Goal: Task Accomplishment & Management: Manage account settings

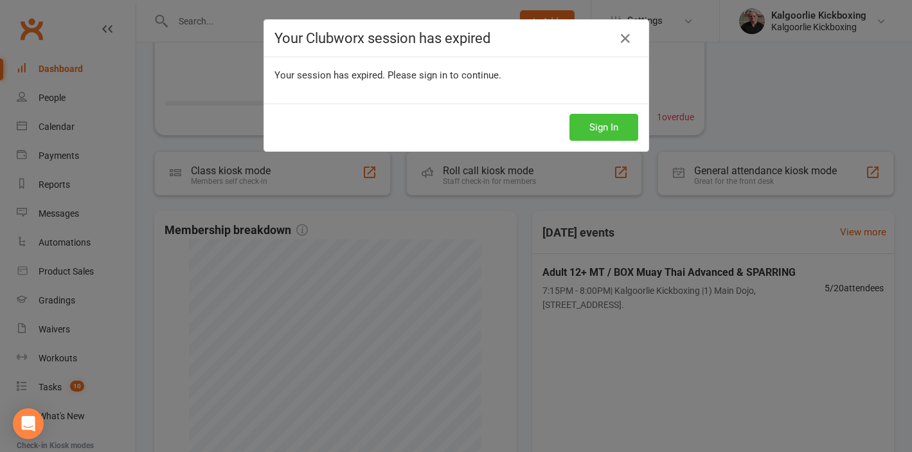
click at [607, 128] on button "Sign In" at bounding box center [604, 127] width 69 height 27
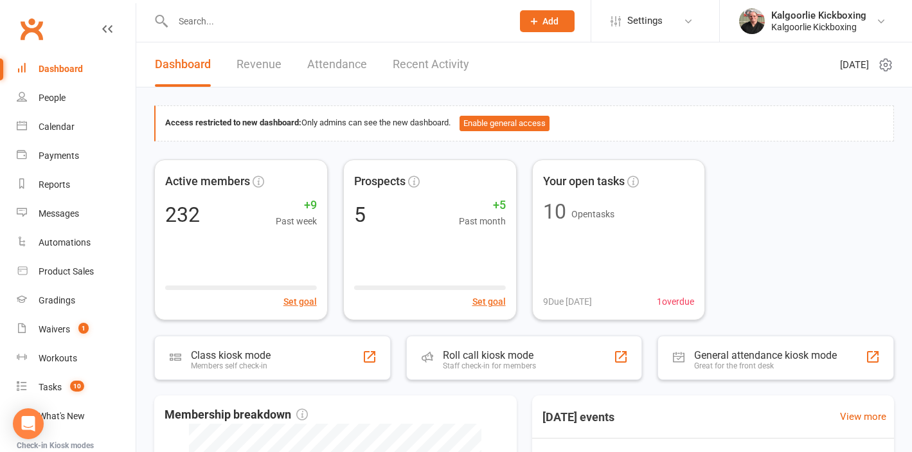
click at [64, 70] on div "Dashboard" at bounding box center [61, 69] width 44 height 10
click at [184, 64] on link "Dashboard" at bounding box center [183, 64] width 56 height 44
click at [200, 22] on input "text" at bounding box center [336, 21] width 334 height 18
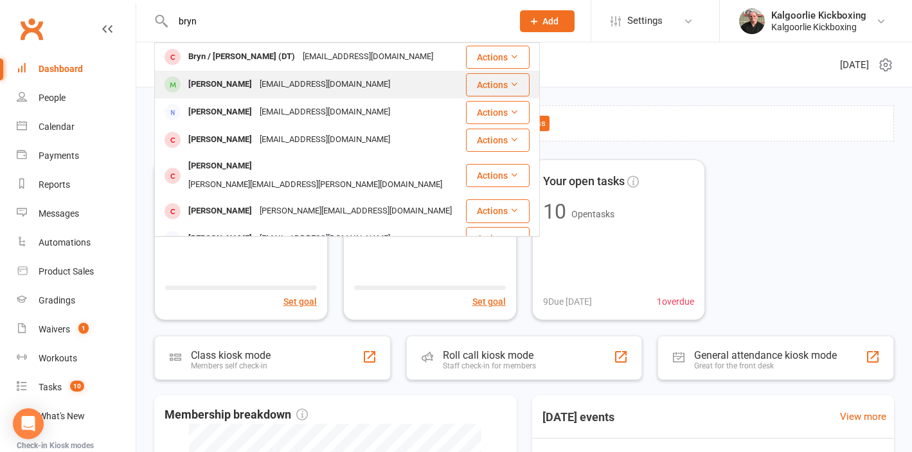
type input "bryn"
click at [224, 85] on div "Brynn Evans" at bounding box center [219, 84] width 71 height 19
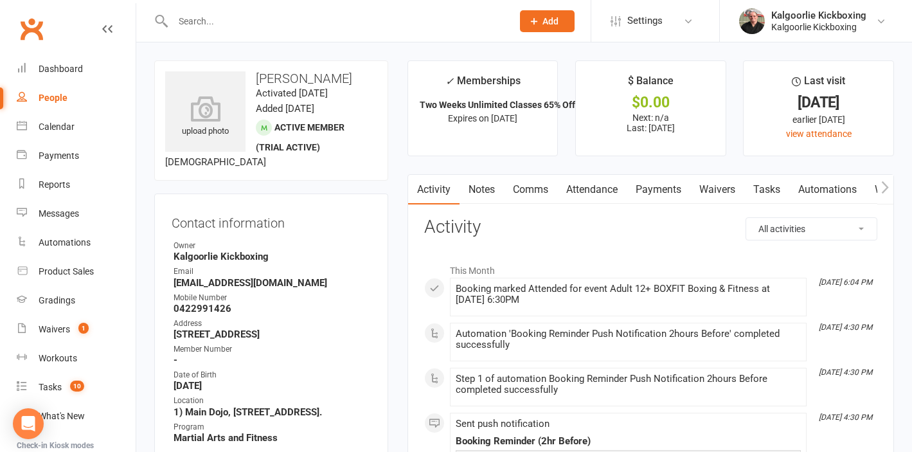
click at [664, 188] on link "Payments" at bounding box center [659, 190] width 64 height 30
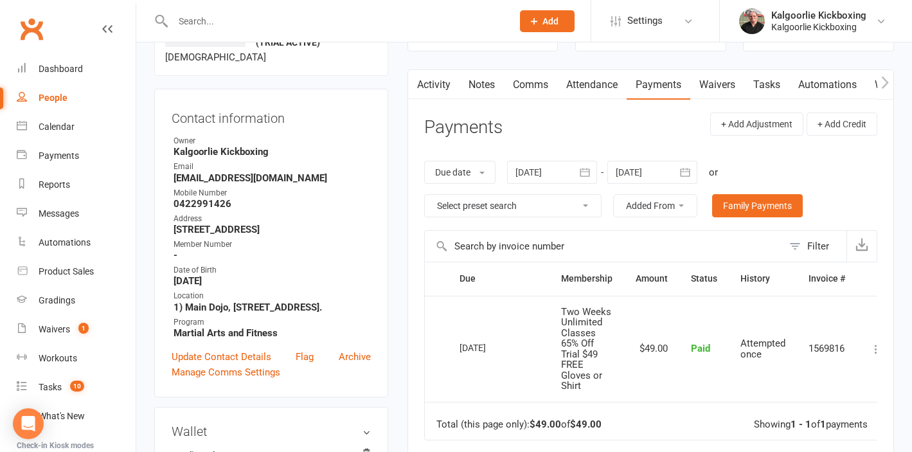
scroll to position [104, 0]
click at [61, 75] on link "Dashboard" at bounding box center [76, 69] width 119 height 29
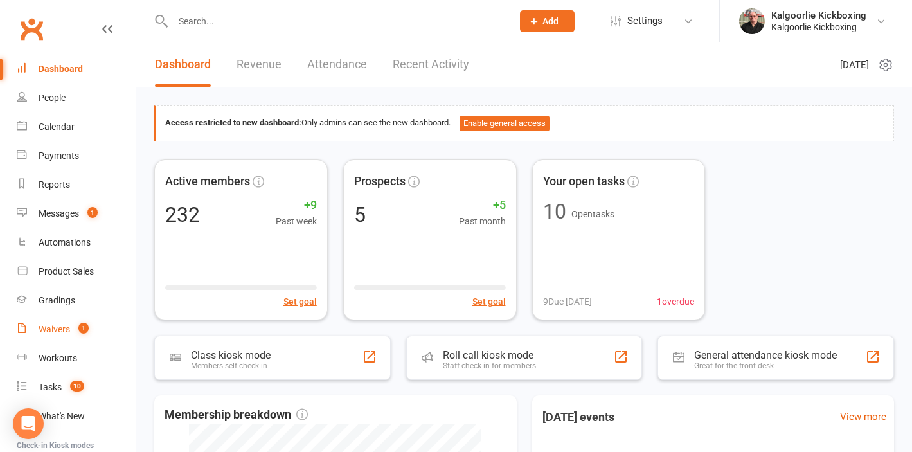
click at [47, 325] on div "Waivers" at bounding box center [54, 329] width 31 height 10
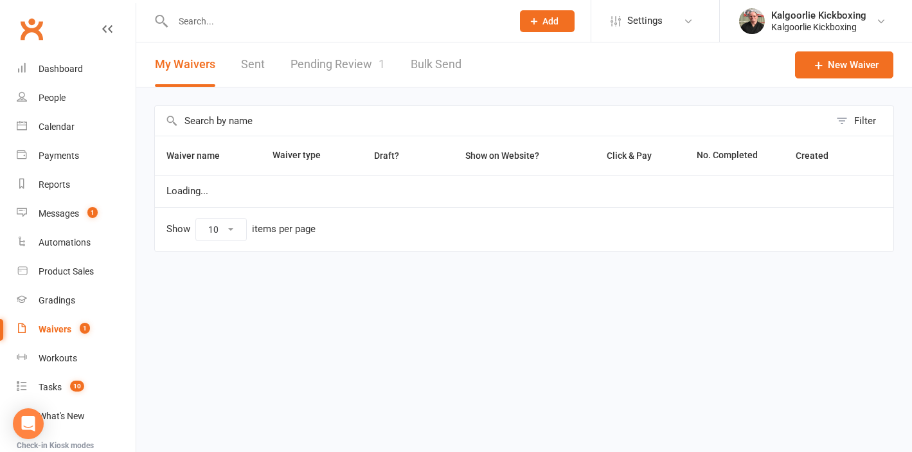
click at [334, 62] on link "Pending Review 1" at bounding box center [338, 64] width 94 height 44
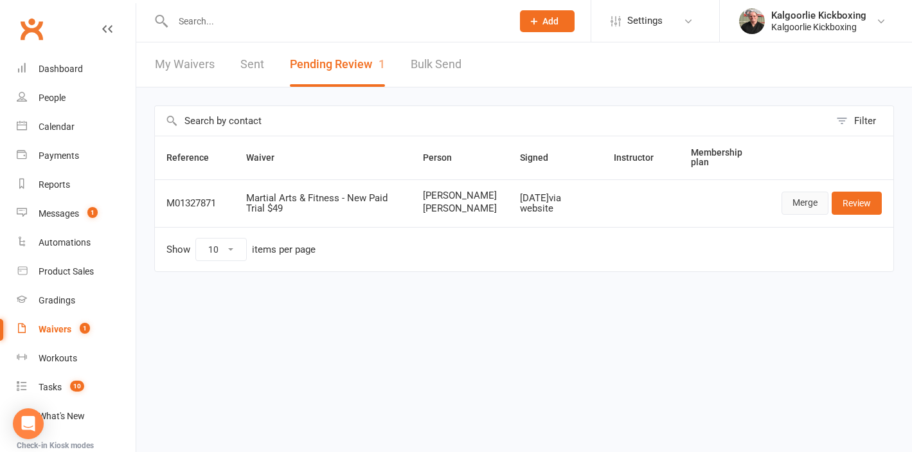
click at [807, 209] on link "Merge" at bounding box center [805, 203] width 47 height 23
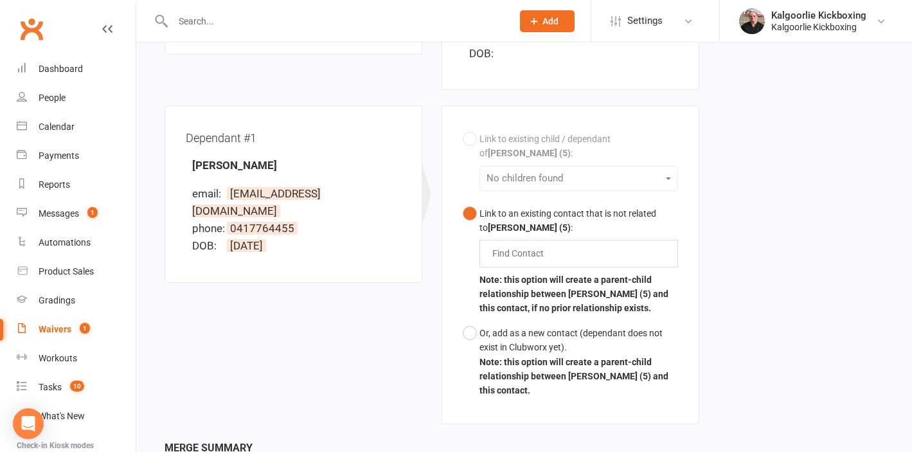
scroll to position [326, 0]
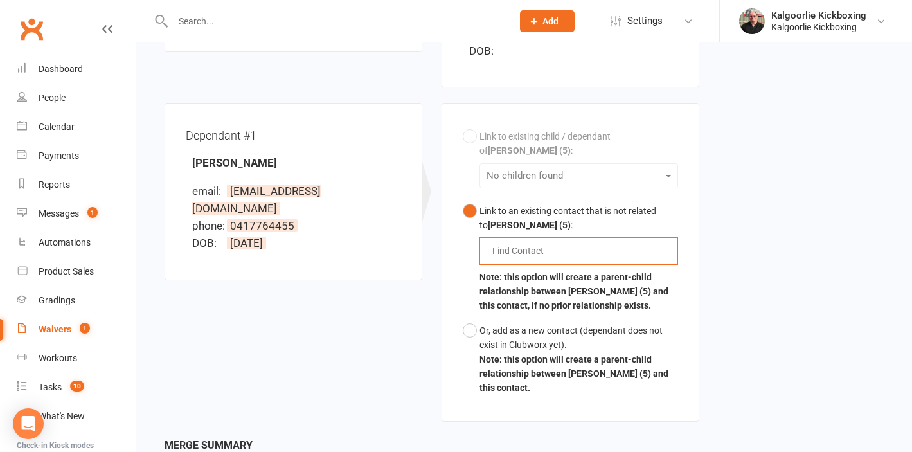
click at [498, 243] on input "text" at bounding box center [521, 250] width 60 height 15
click at [463, 199] on button "Link to an existing contact that is not related to Jessica-lee Robinson (5) : n…" at bounding box center [570, 259] width 215 height 120
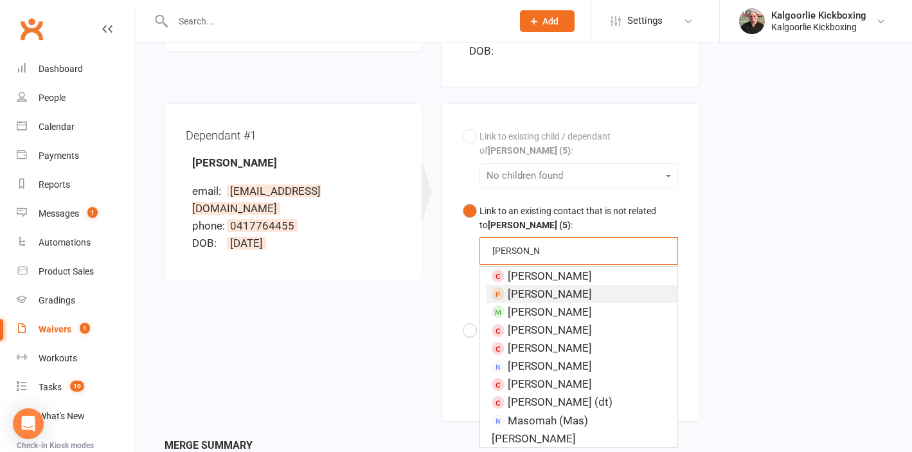
type input "noah haas"
click at [552, 287] on span "Noah Ulijn" at bounding box center [550, 293] width 84 height 13
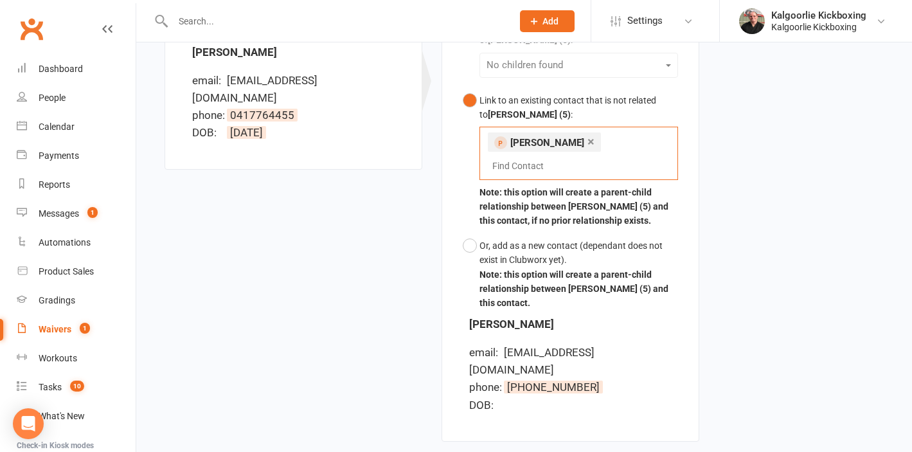
scroll to position [535, 0]
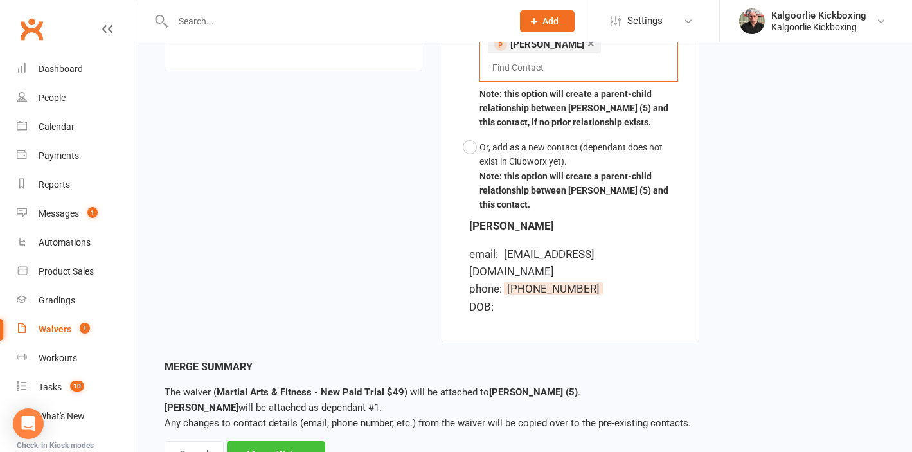
click at [268, 441] on div "Merge Waiver" at bounding box center [276, 454] width 98 height 27
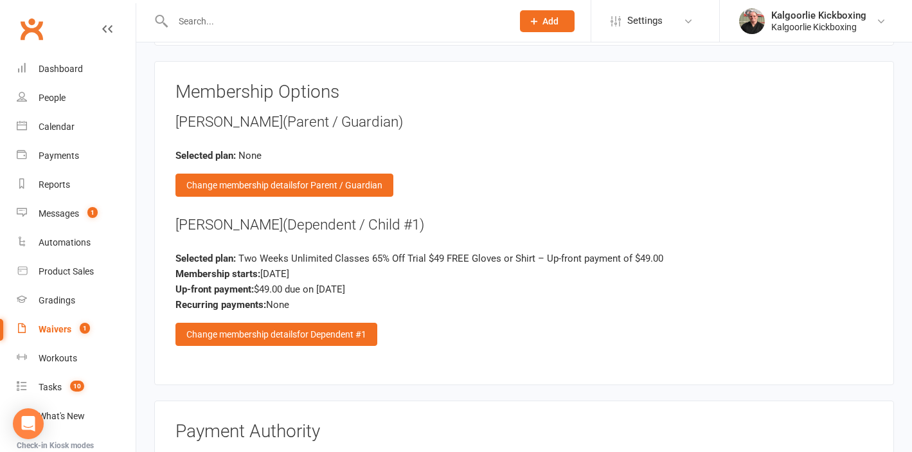
scroll to position [1551, 0]
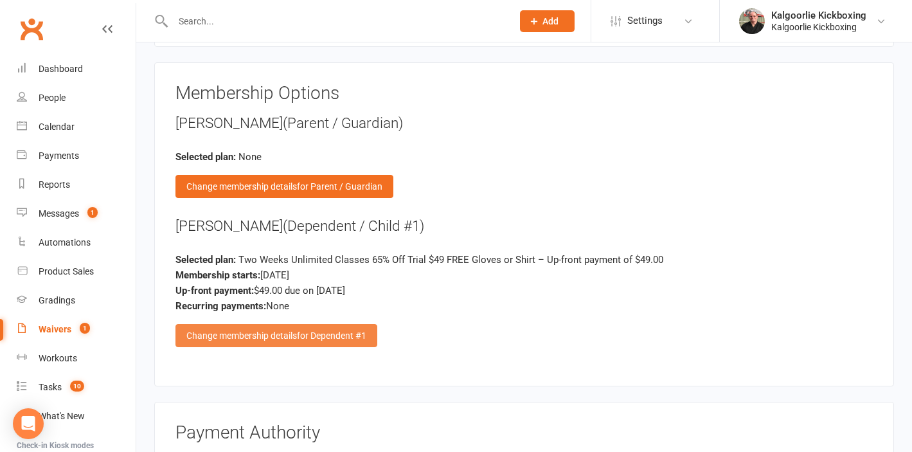
click at [256, 339] on div "Change membership details for Dependent #1" at bounding box center [276, 335] width 202 height 23
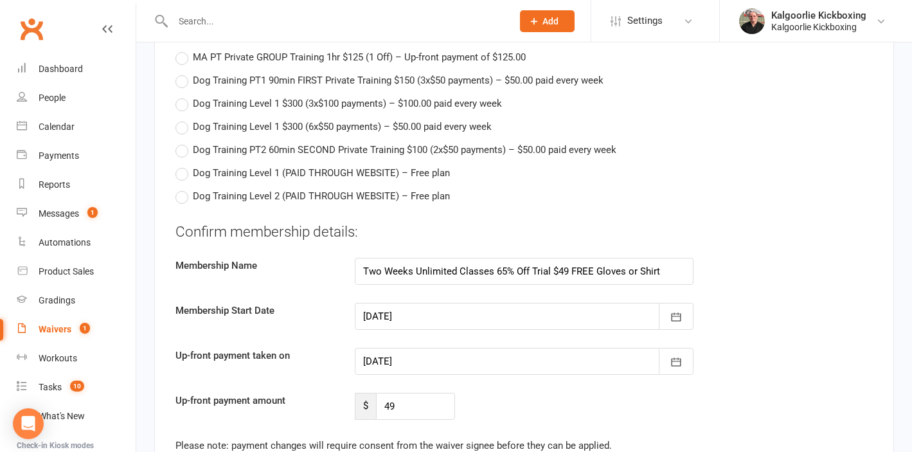
scroll to position [2587, 0]
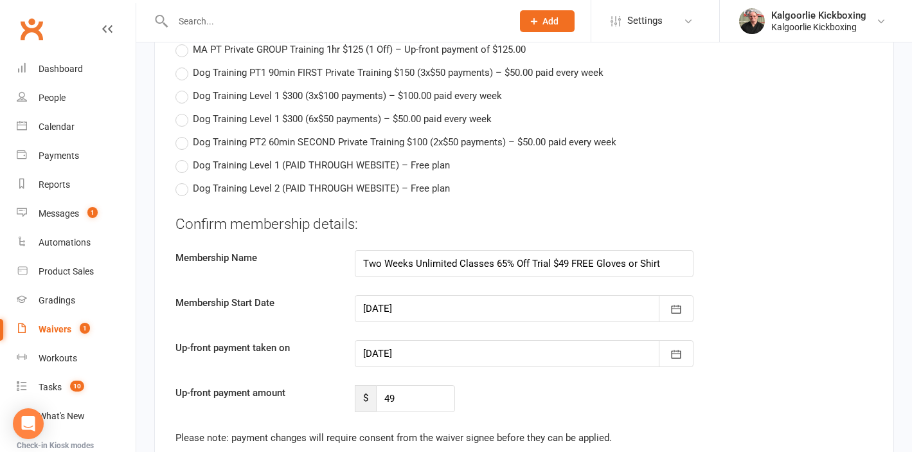
click at [398, 318] on div at bounding box center [524, 308] width 339 height 27
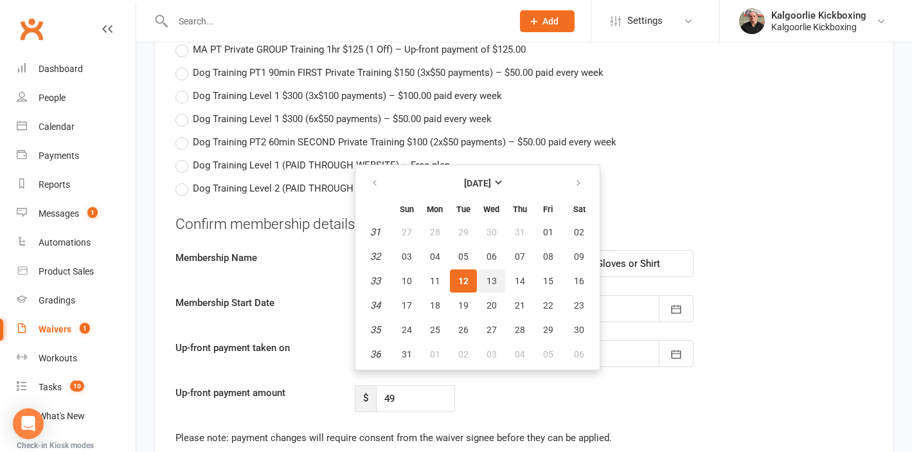
click at [496, 275] on button "13" at bounding box center [491, 280] width 27 height 23
type input "[DATE]"
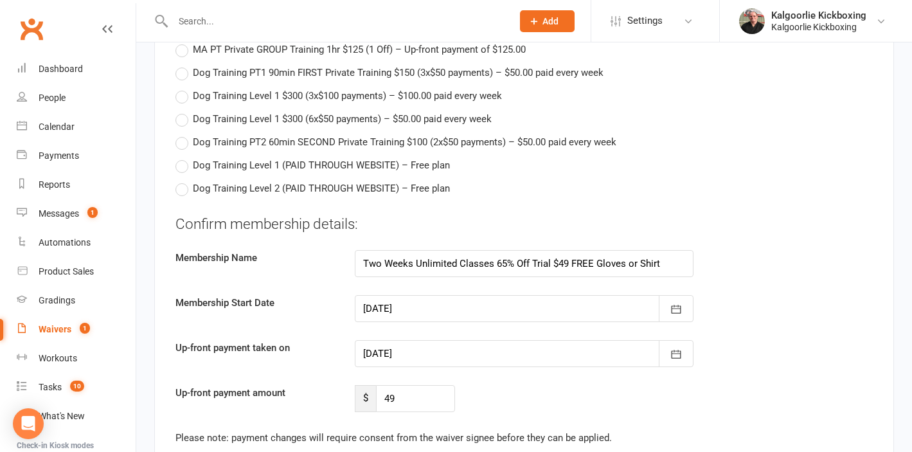
type input "[DATE]"
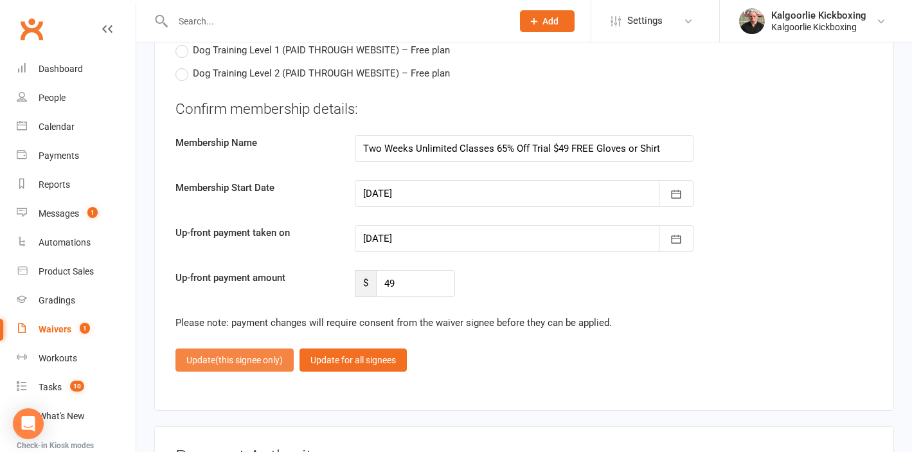
click at [246, 370] on button "Update (this signee only)" at bounding box center [234, 359] width 118 height 23
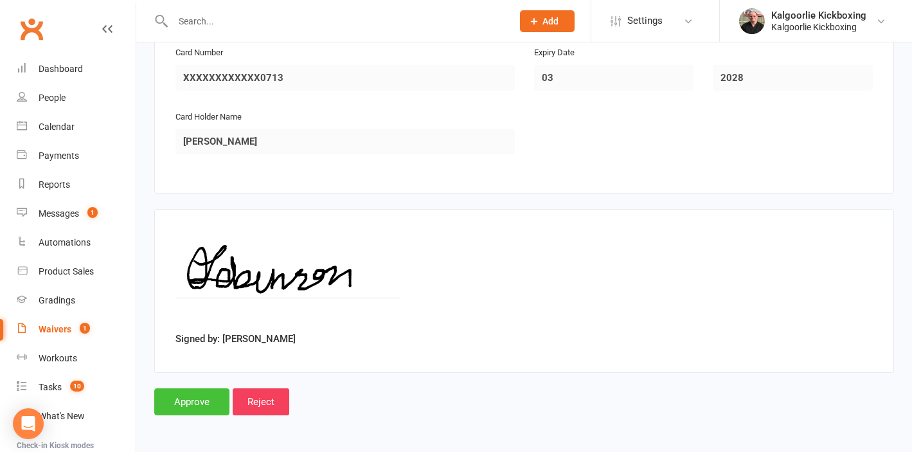
click at [204, 397] on input "Approve" at bounding box center [191, 401] width 75 height 27
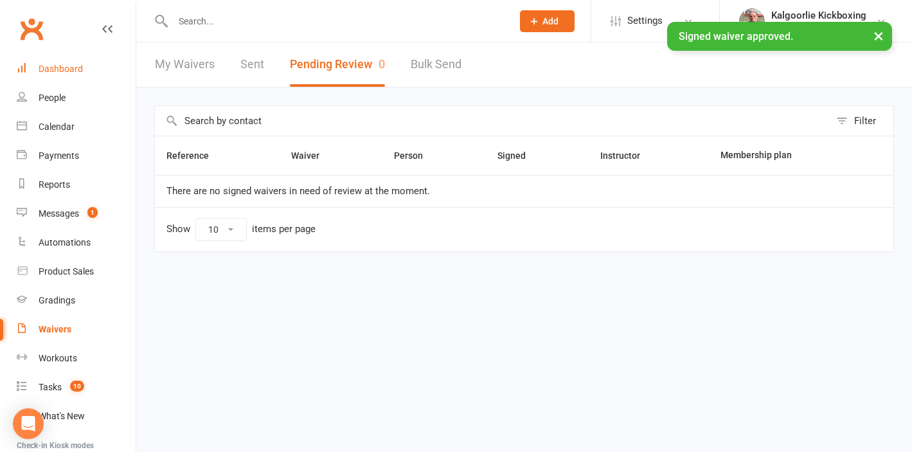
click at [67, 70] on div "Dashboard" at bounding box center [61, 69] width 44 height 10
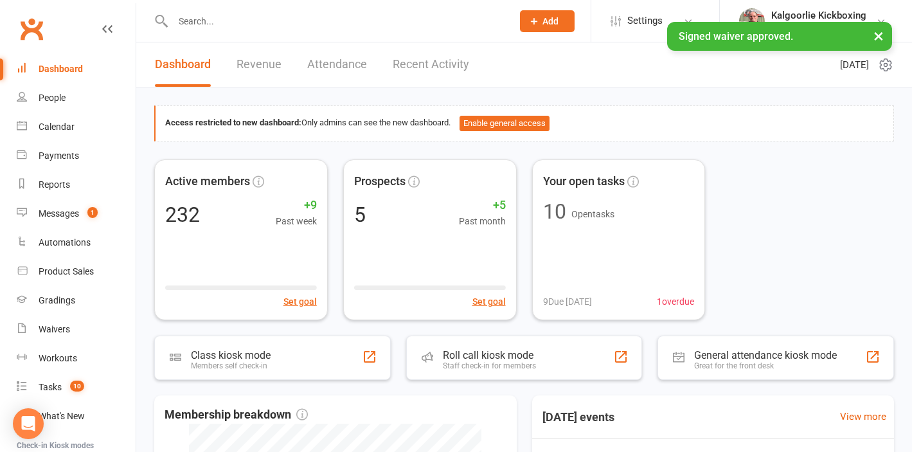
click at [436, 60] on link "Recent Activity" at bounding box center [431, 64] width 76 height 44
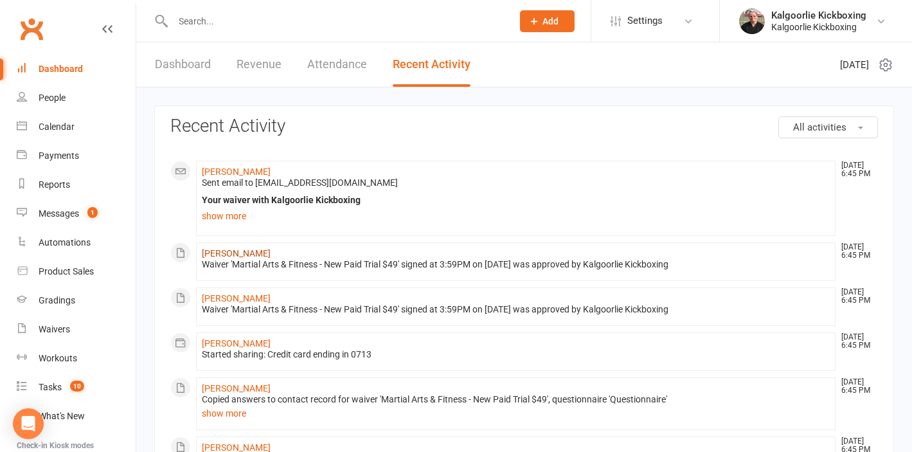
click at [231, 250] on link "[PERSON_NAME]" at bounding box center [236, 253] width 69 height 10
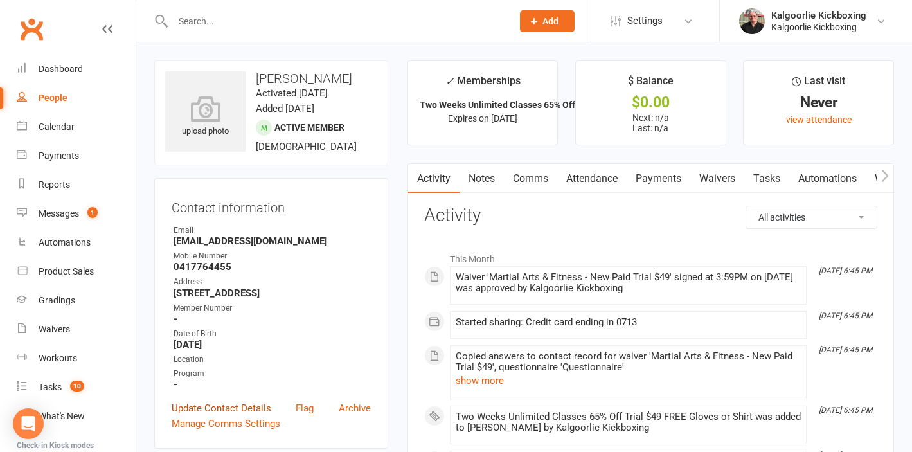
click at [233, 408] on link "Update Contact Details" at bounding box center [222, 407] width 100 height 15
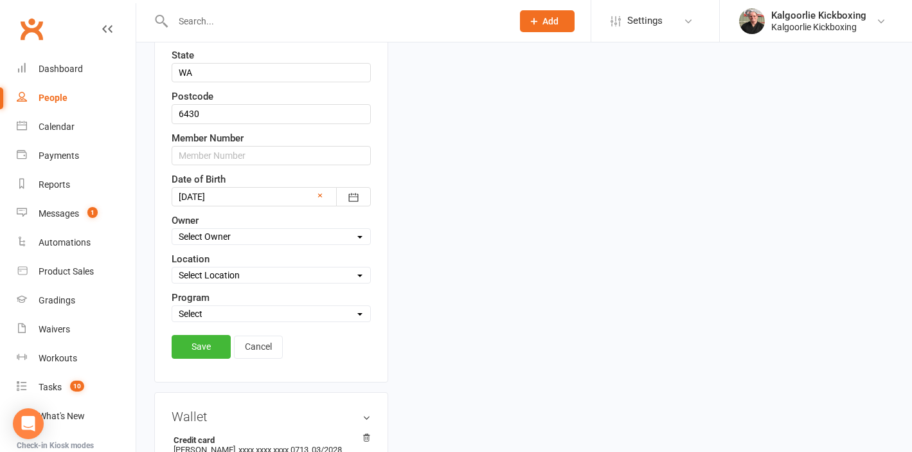
scroll to position [482, 0]
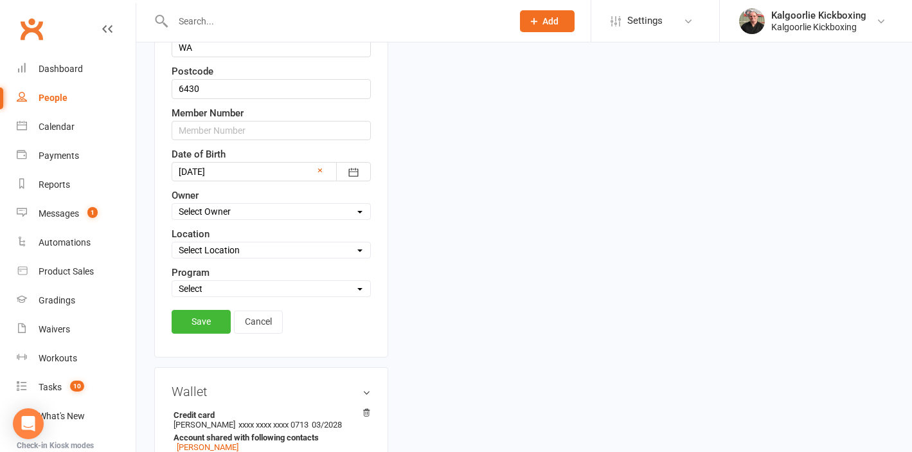
click at [229, 210] on select "Select Owner Kalgoorlie Kickboxing Jo Callaghan Wazanna Paul" at bounding box center [271, 211] width 198 height 14
select select "0"
click at [228, 252] on select "Select Location 1) Main Dojo, 224 Hare Street. DT1 Edwards Park, Picadilly Stre…" at bounding box center [271, 250] width 198 height 14
select select "0"
click at [220, 289] on select "Select Martial Arts and Fitness Dog Training" at bounding box center [271, 289] width 198 height 14
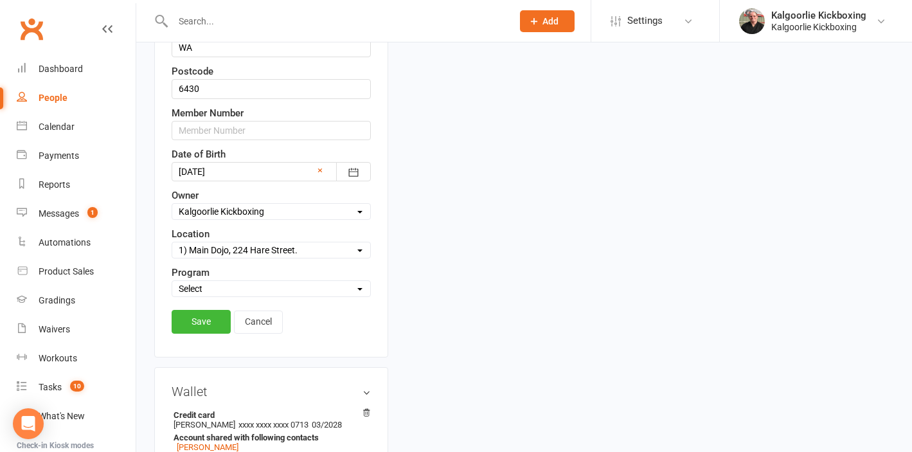
select select "Martial Arts and Fitness"
click at [205, 326] on link "Save" at bounding box center [201, 321] width 59 height 23
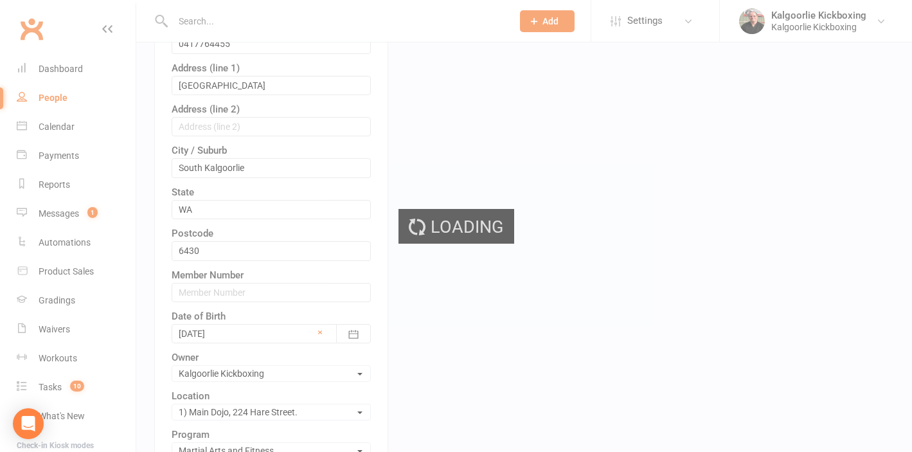
scroll to position [0, 0]
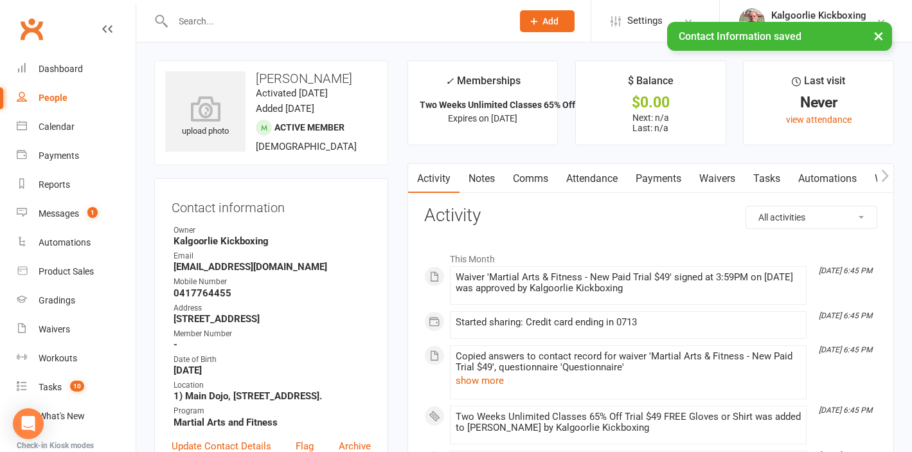
click at [657, 177] on link "Payments" at bounding box center [659, 179] width 64 height 30
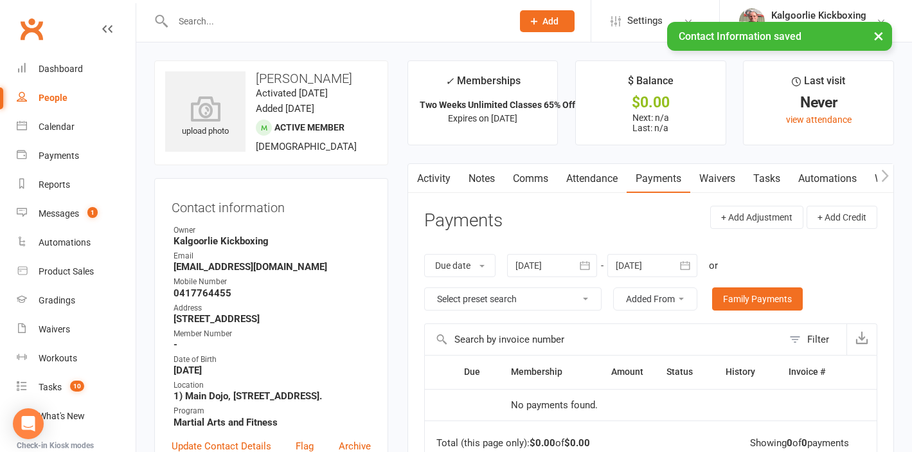
click at [600, 179] on link "Attendance" at bounding box center [591, 179] width 69 height 30
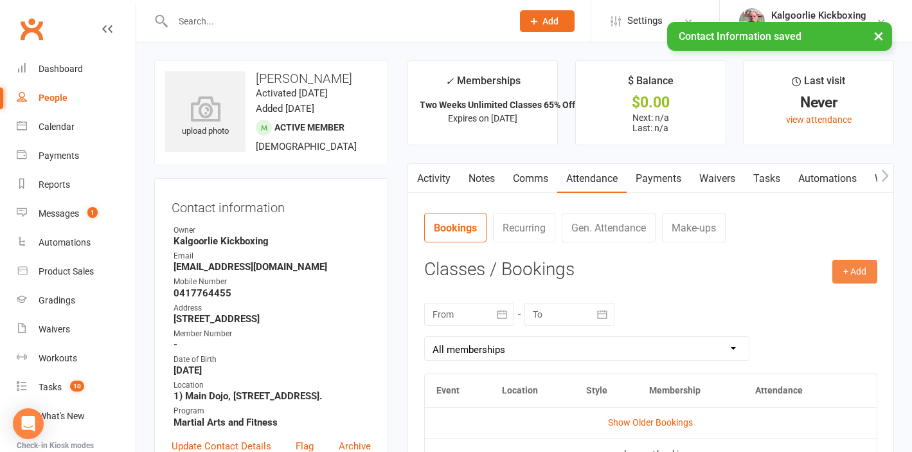
click at [863, 278] on button "+ Add" at bounding box center [854, 271] width 45 height 23
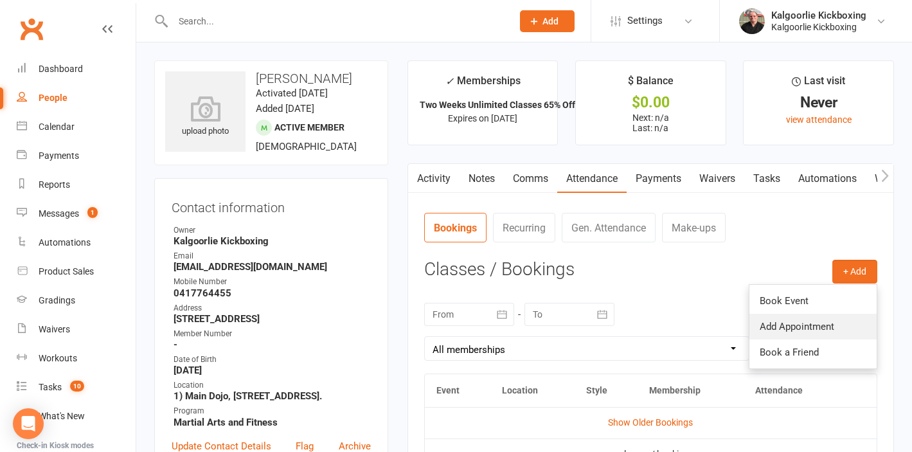
click at [810, 314] on link "Add Appointment" at bounding box center [813, 327] width 127 height 26
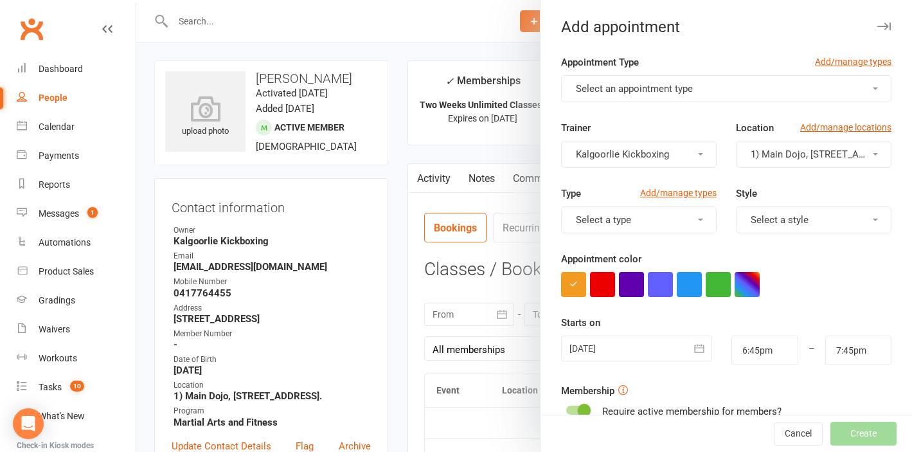
click at [518, 221] on div at bounding box center [524, 226] width 776 height 452
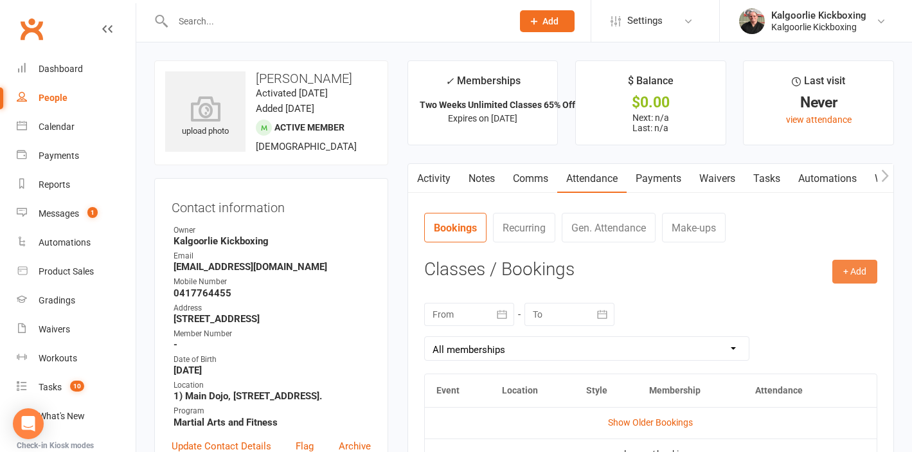
click at [856, 269] on button "+ Add" at bounding box center [854, 271] width 45 height 23
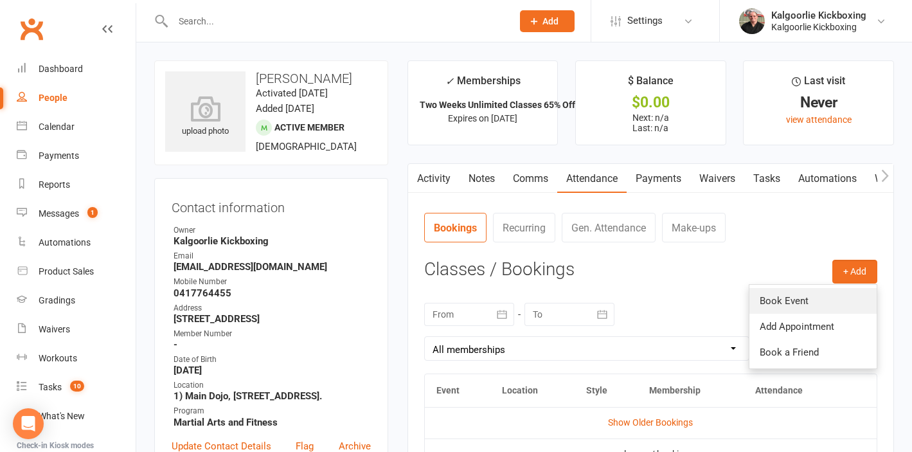
click at [801, 288] on link "Book Event" at bounding box center [813, 301] width 127 height 26
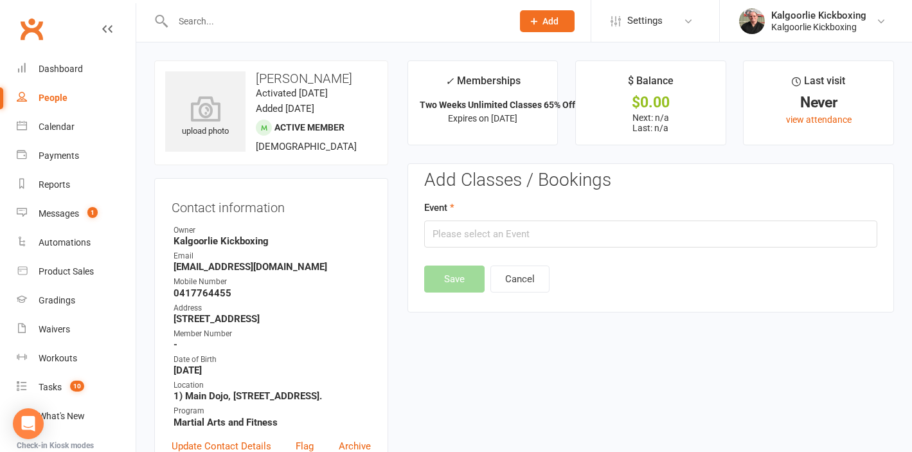
scroll to position [99, 0]
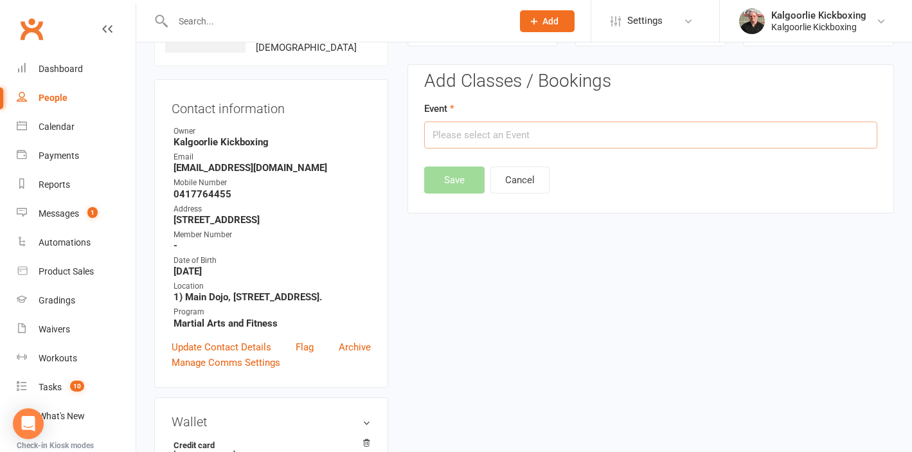
click at [516, 132] on input "text" at bounding box center [650, 134] width 453 height 27
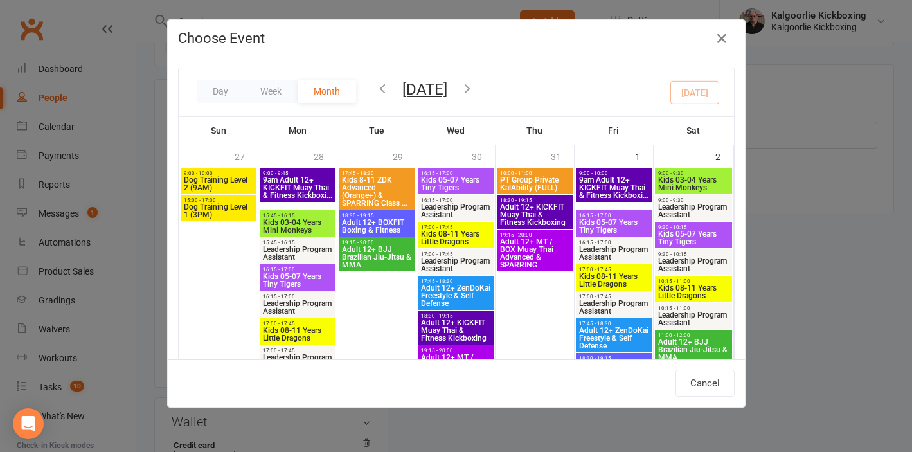
scroll to position [627, 0]
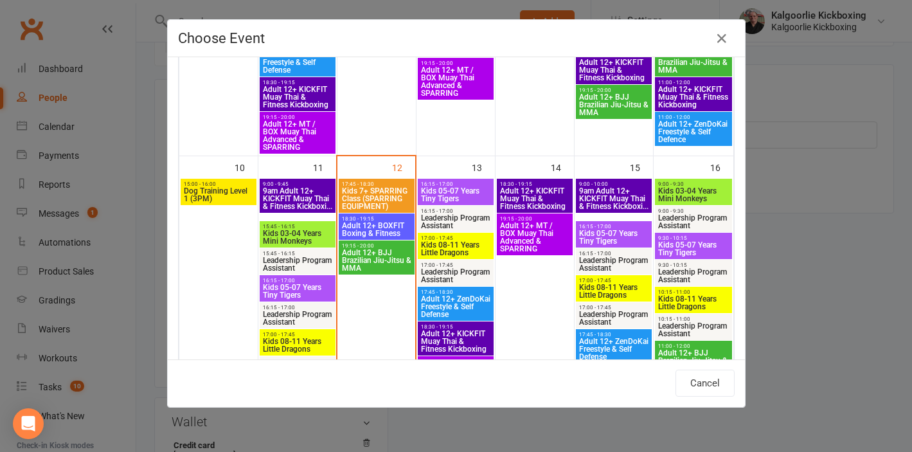
click at [455, 197] on span "Kids 05-07 Years Tiny Tigers" at bounding box center [455, 194] width 71 height 15
type input "Kids 05-07 Years Tiny Tigers - Aug 13, 2025 4:15:00 PM"
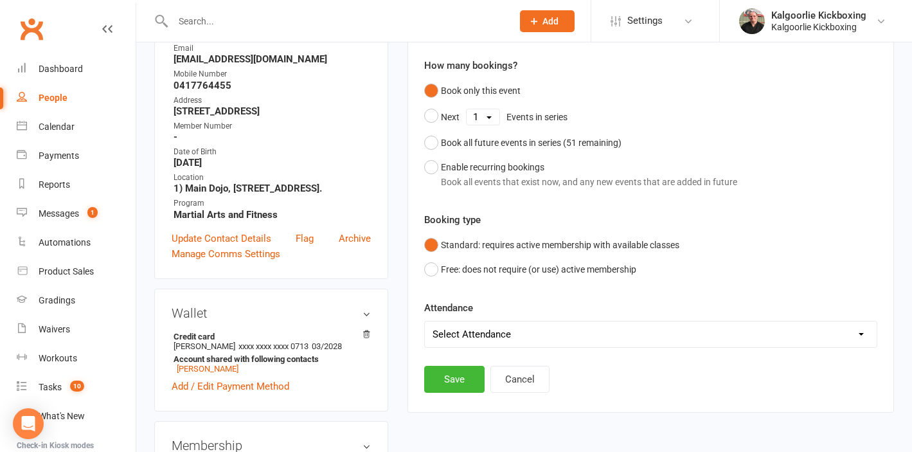
scroll to position [264, 0]
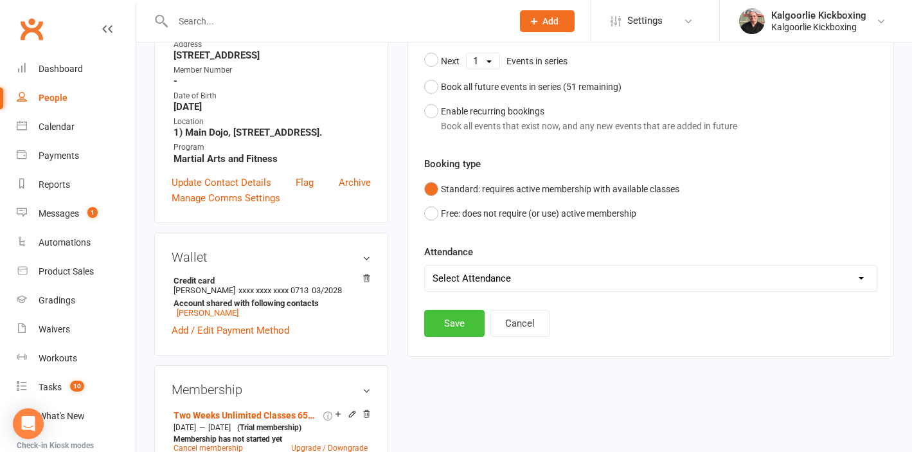
click at [456, 323] on button "Save" at bounding box center [454, 323] width 60 height 27
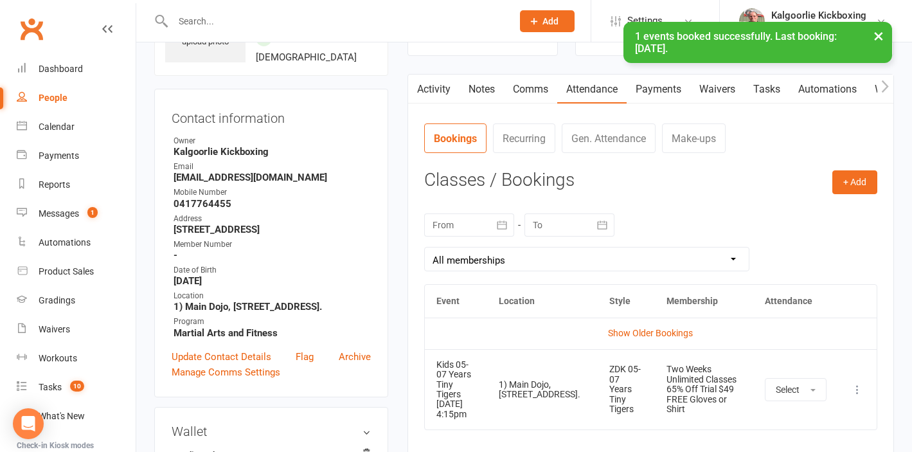
scroll to position [0, 0]
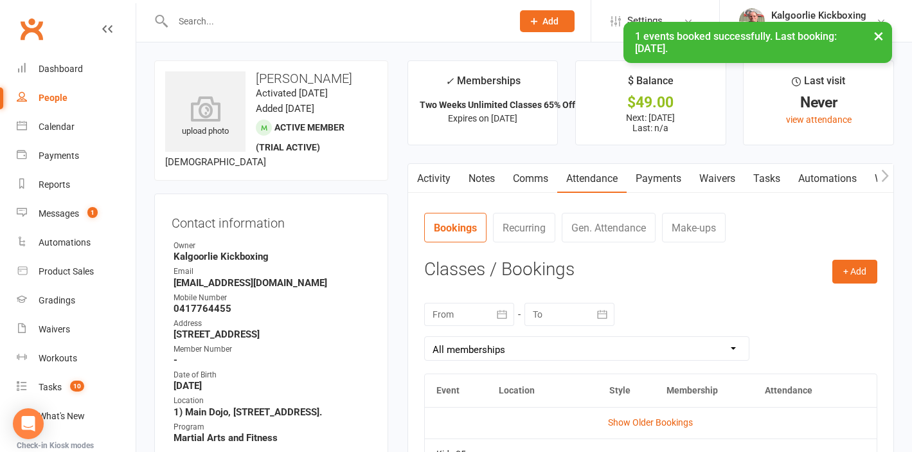
click at [670, 176] on link "Payments" at bounding box center [659, 179] width 64 height 30
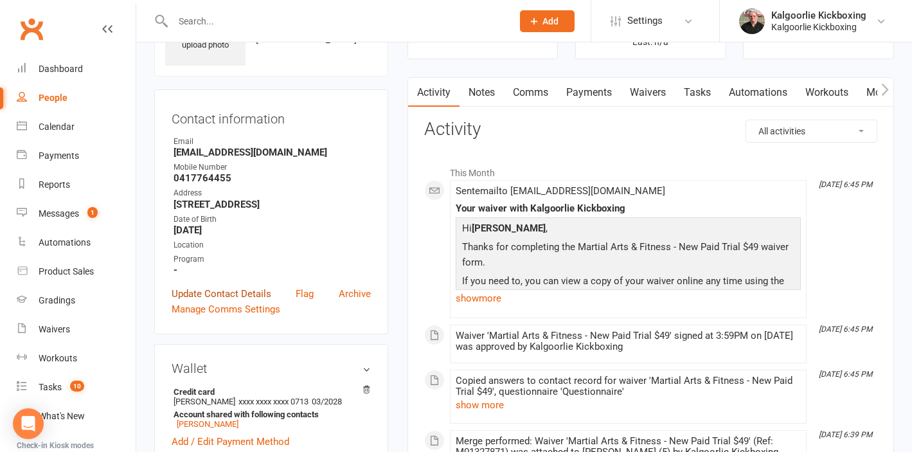
click at [224, 289] on link "Update Contact Details" at bounding box center [222, 293] width 100 height 15
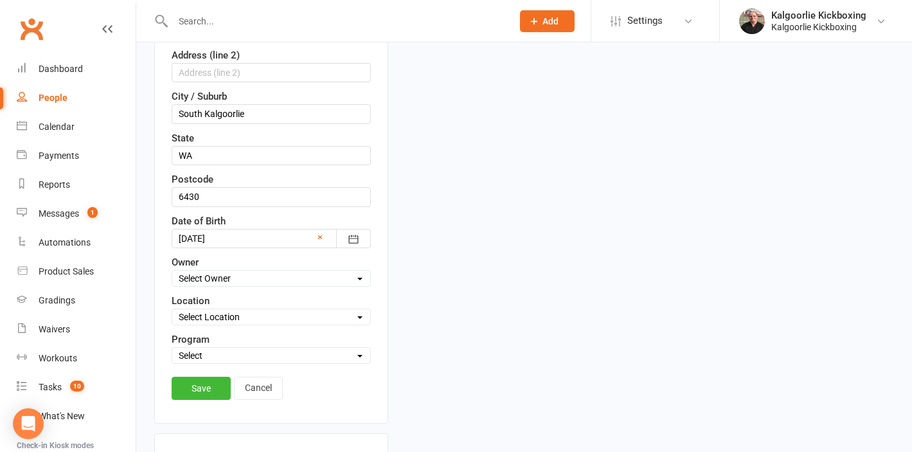
scroll to position [372, 0]
click at [218, 274] on select "Select Owner Kalgoorlie Kickboxing Jo Callaghan Wazanna Paul" at bounding box center [271, 278] width 198 height 14
select select "0"
click at [210, 323] on div "Select Location 1) Main Dojo, 224 Hare Street. DT1 Edwards Park, Picadilly Stre…" at bounding box center [271, 316] width 199 height 17
click at [222, 319] on select "Select Location 1) Main Dojo, 224 Hare Street. DT1 Edwards Park, Picadilly Stre…" at bounding box center [271, 316] width 198 height 14
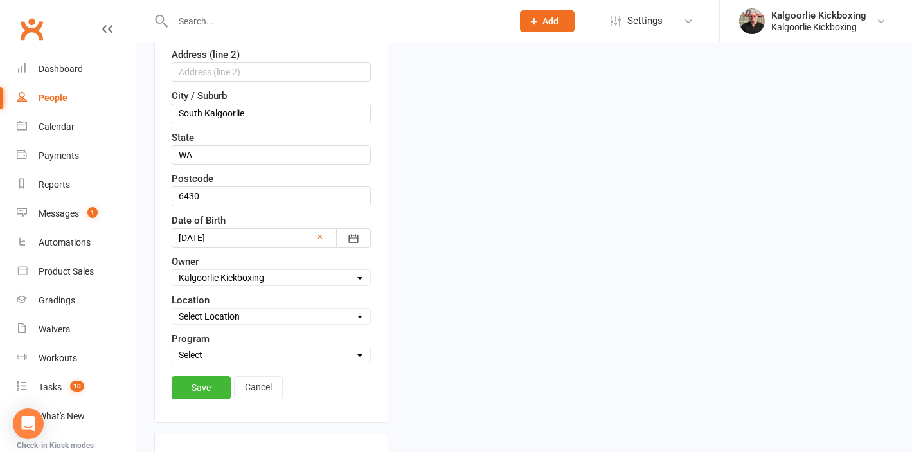
select select "0"
click at [226, 355] on select "Select Martial Arts and Fitness Dog Training" at bounding box center [271, 355] width 198 height 14
select select "Martial Arts and Fitness"
click at [212, 384] on link "Save" at bounding box center [201, 387] width 59 height 23
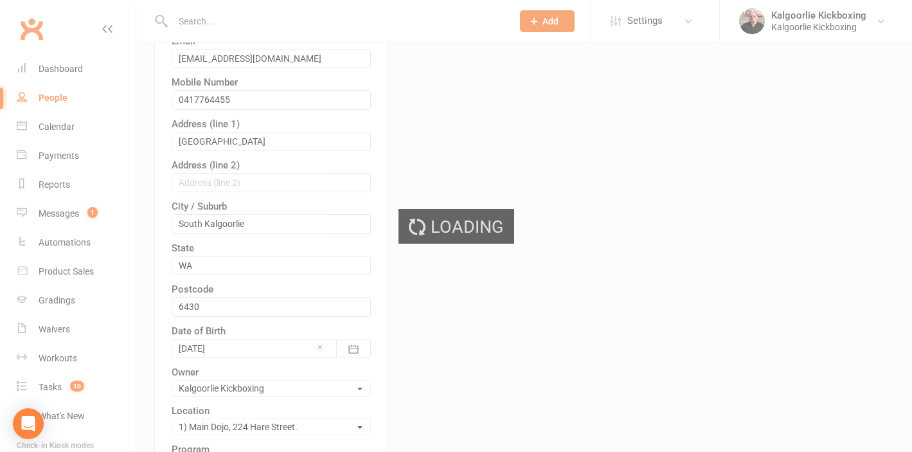
scroll to position [0, 0]
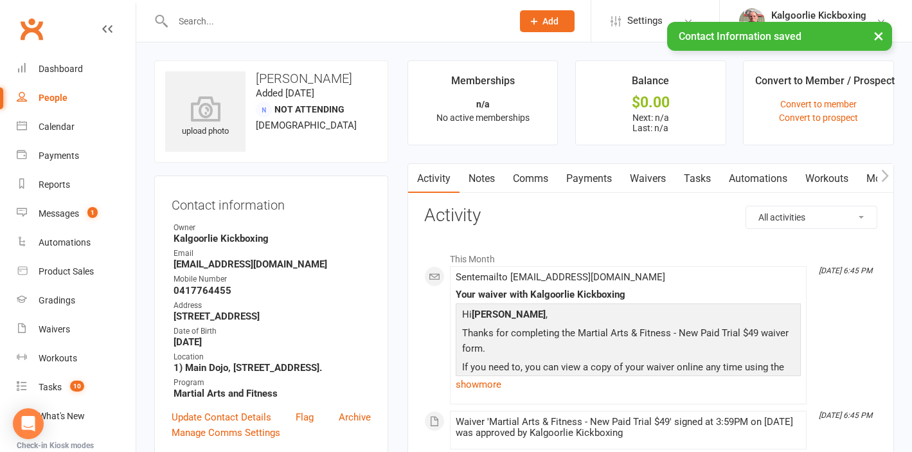
click at [876, 175] on link "Mobile App" at bounding box center [892, 179] width 69 height 30
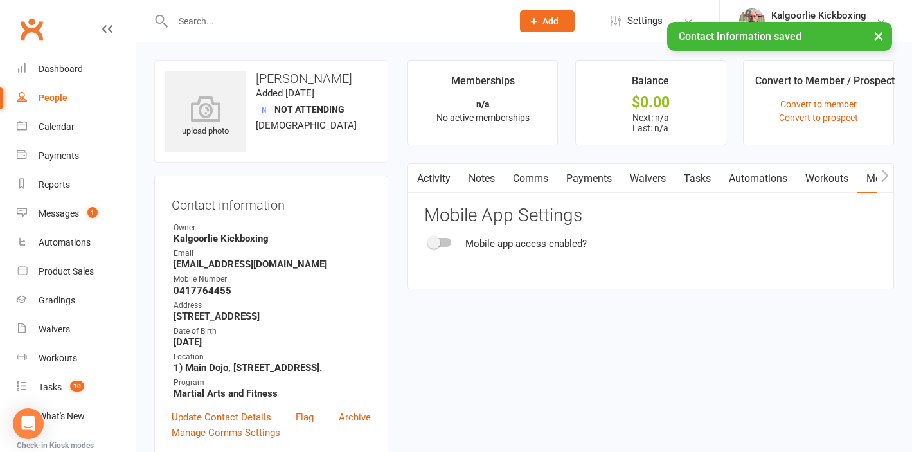
click at [443, 242] on div at bounding box center [440, 242] width 22 height 9
click at [429, 240] on input "checkbox" at bounding box center [429, 240] width 0 height 0
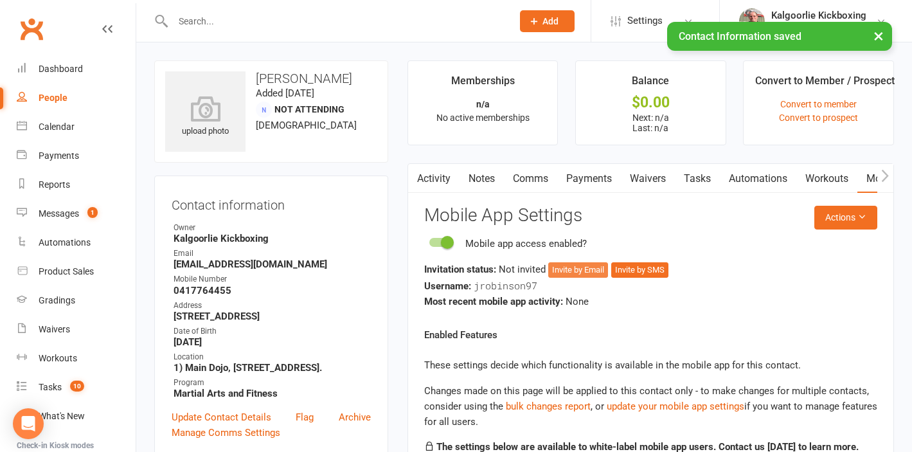
click at [573, 267] on button "Invite by Email" at bounding box center [578, 269] width 60 height 15
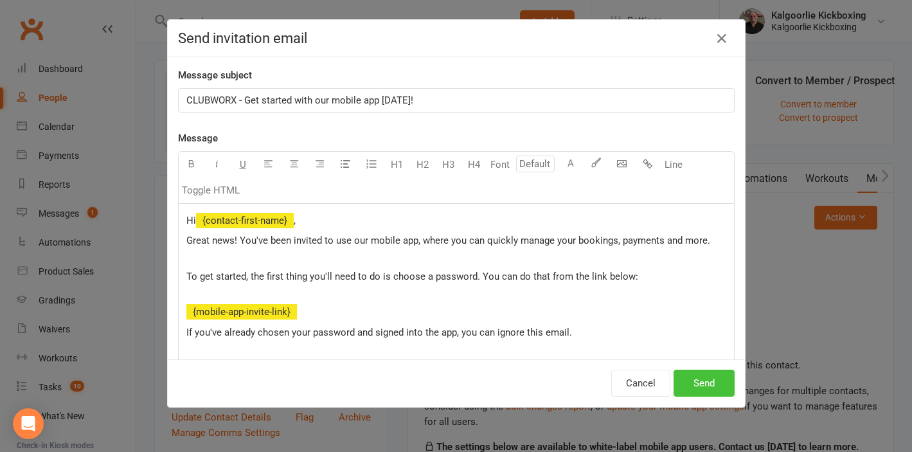
click at [687, 378] on button "Send" at bounding box center [704, 383] width 61 height 27
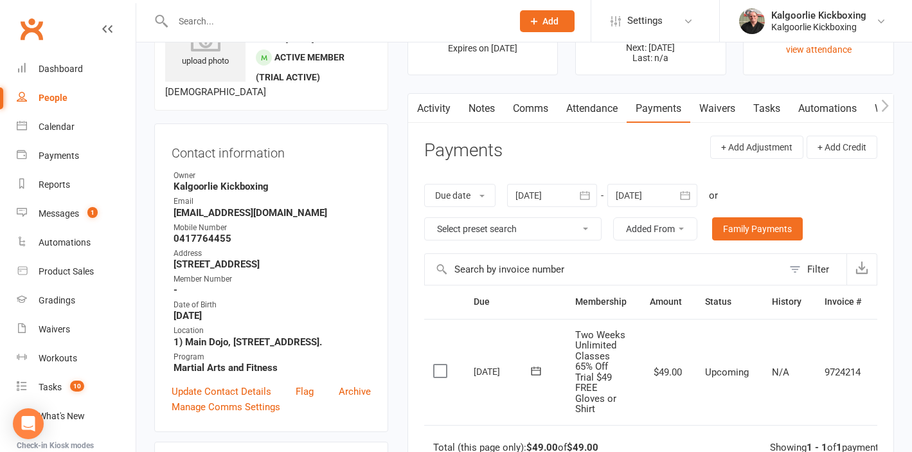
scroll to position [0, 37]
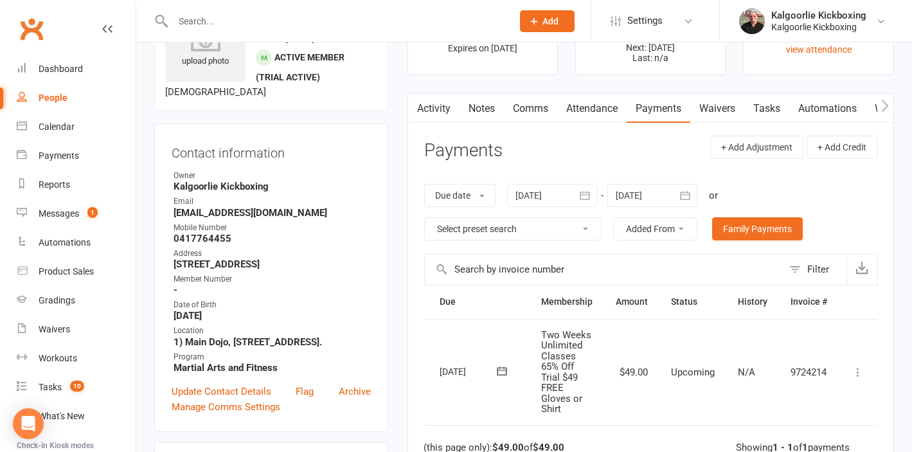
click at [856, 369] on icon at bounding box center [858, 372] width 13 height 13
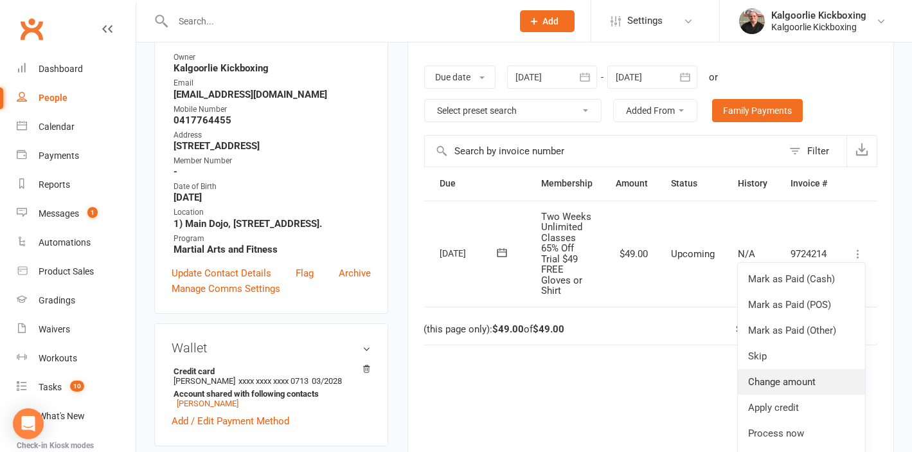
scroll to position [201, 0]
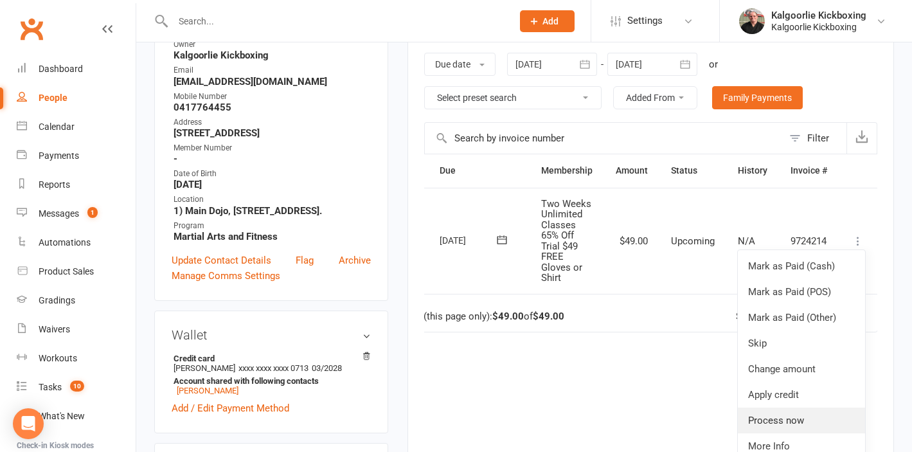
click at [778, 420] on link "Process now" at bounding box center [801, 421] width 127 height 26
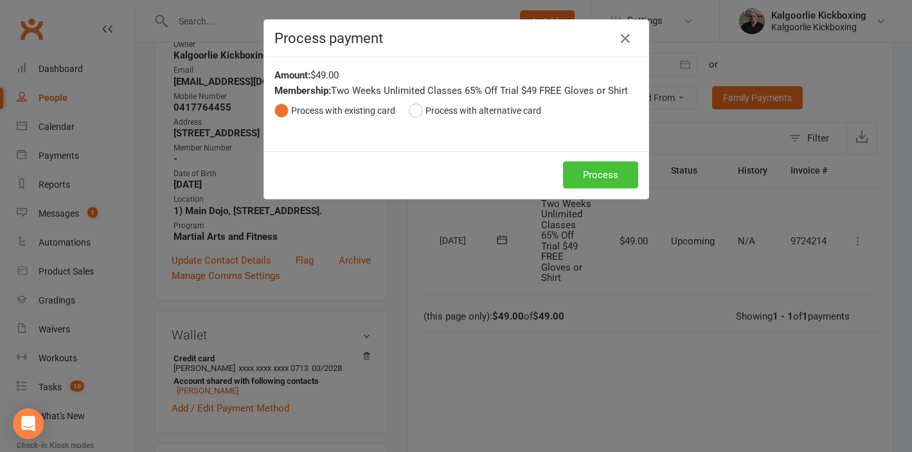
click at [600, 169] on button "Process" at bounding box center [600, 174] width 75 height 27
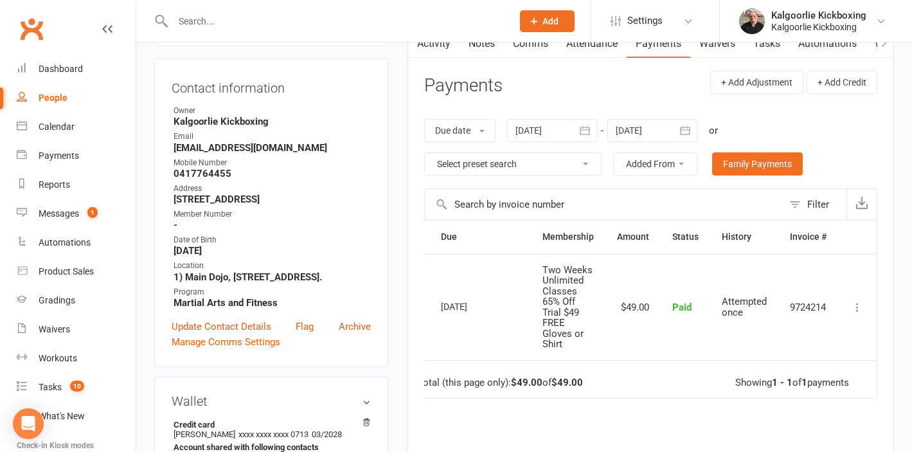
scroll to position [0, 0]
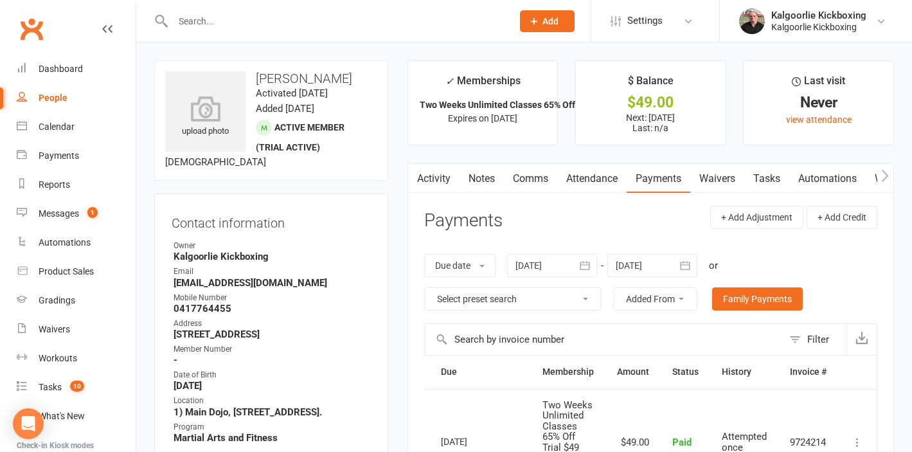
click at [583, 179] on link "Attendance" at bounding box center [591, 179] width 69 height 30
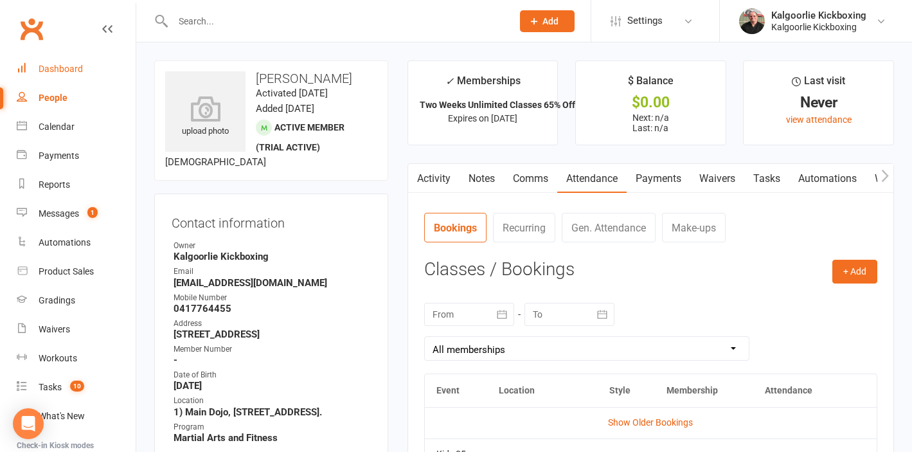
click at [67, 57] on link "Dashboard" at bounding box center [76, 69] width 119 height 29
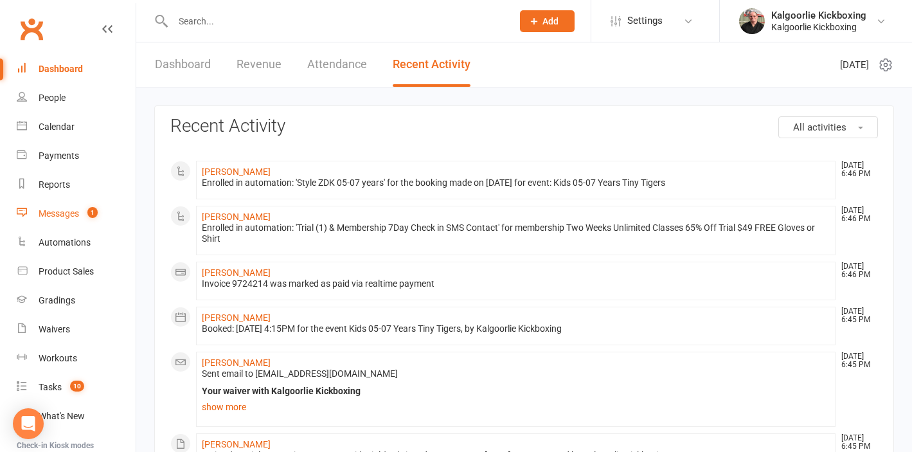
click at [62, 222] on link "Messages 1" at bounding box center [76, 213] width 119 height 29
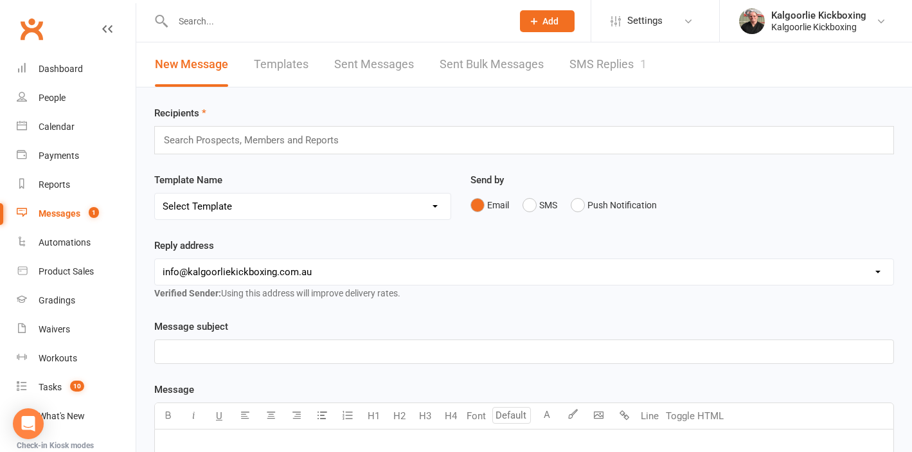
click at [586, 74] on link "SMS Replies 1" at bounding box center [608, 64] width 77 height 44
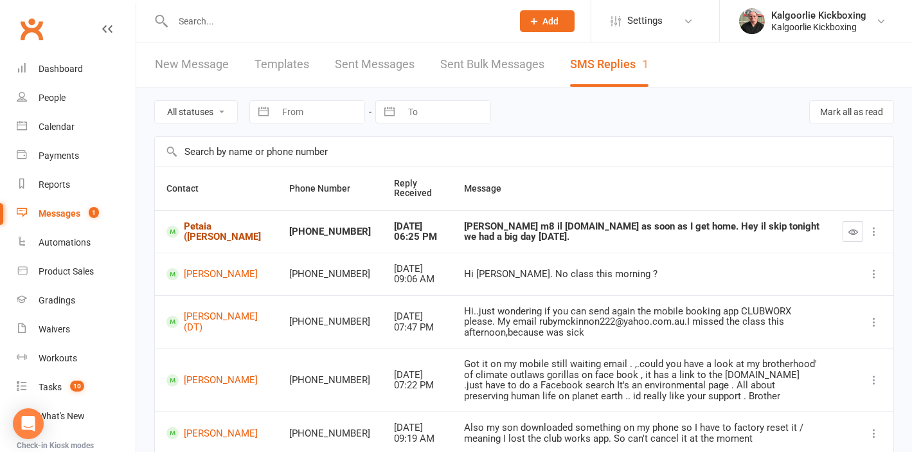
click at [208, 233] on link "Petaia ([PERSON_NAME]" at bounding box center [216, 231] width 100 height 21
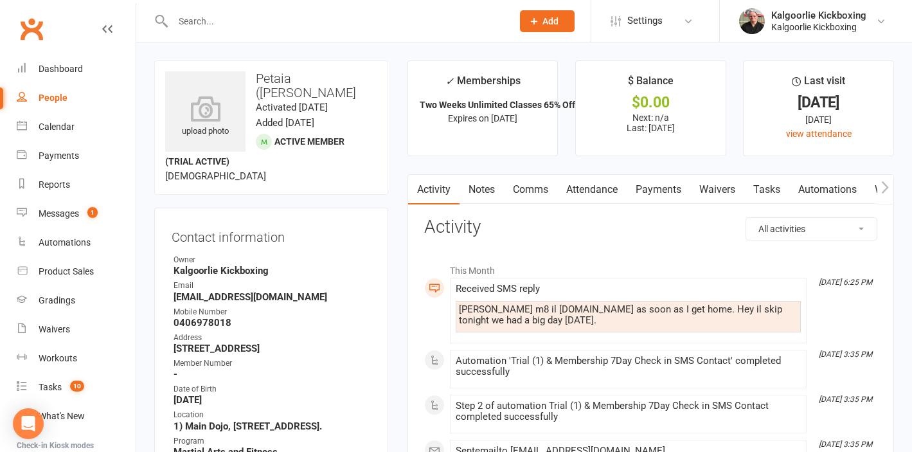
click at [537, 191] on link "Comms" at bounding box center [530, 190] width 53 height 30
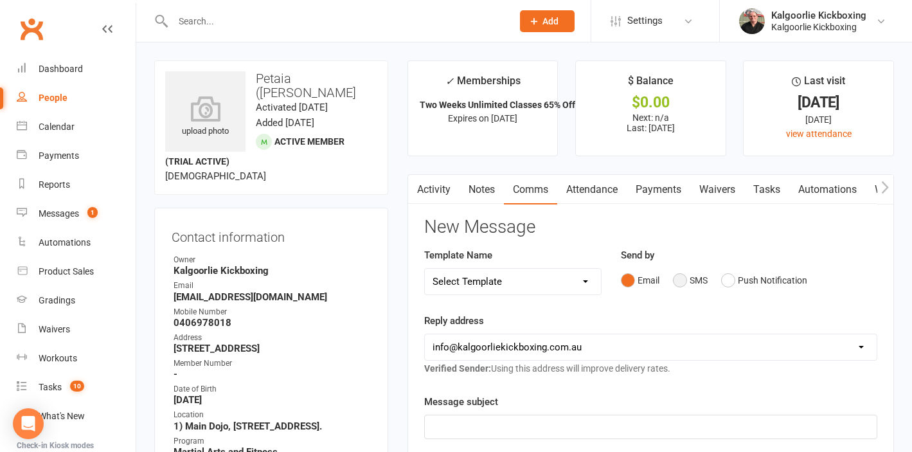
click at [689, 282] on button "SMS" at bounding box center [690, 280] width 35 height 24
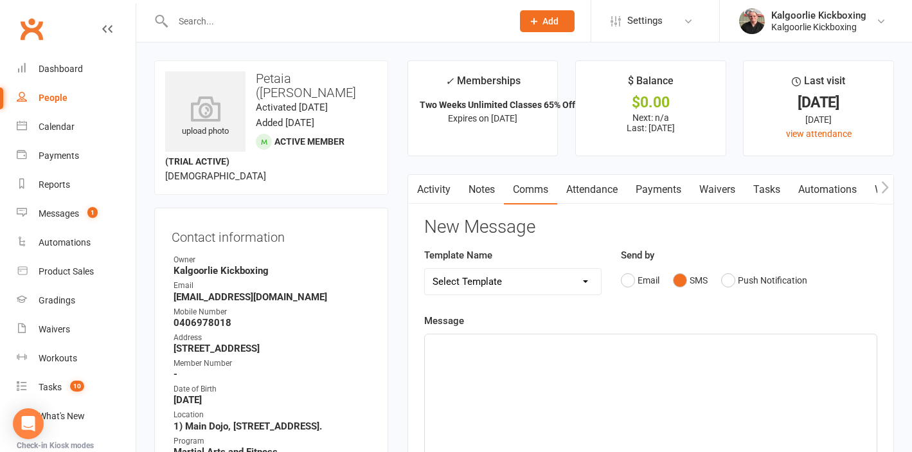
click at [468, 363] on div "﻿" at bounding box center [651, 430] width 452 height 193
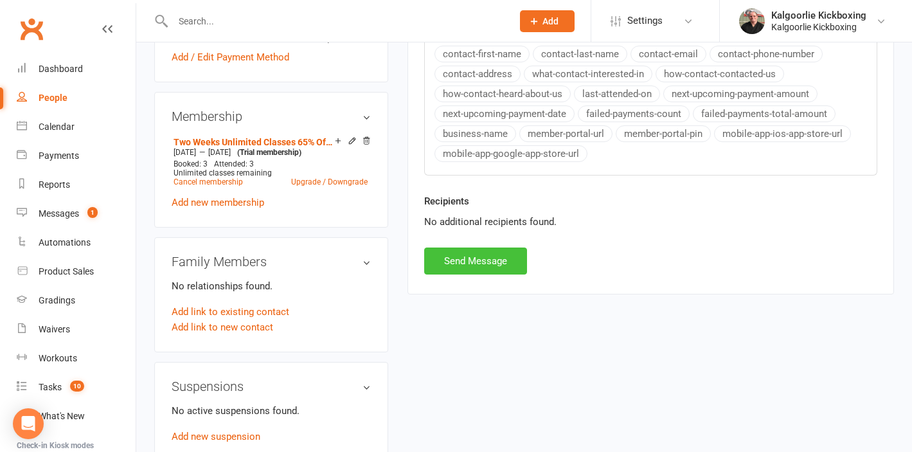
click at [469, 268] on button "Send Message" at bounding box center [475, 260] width 103 height 27
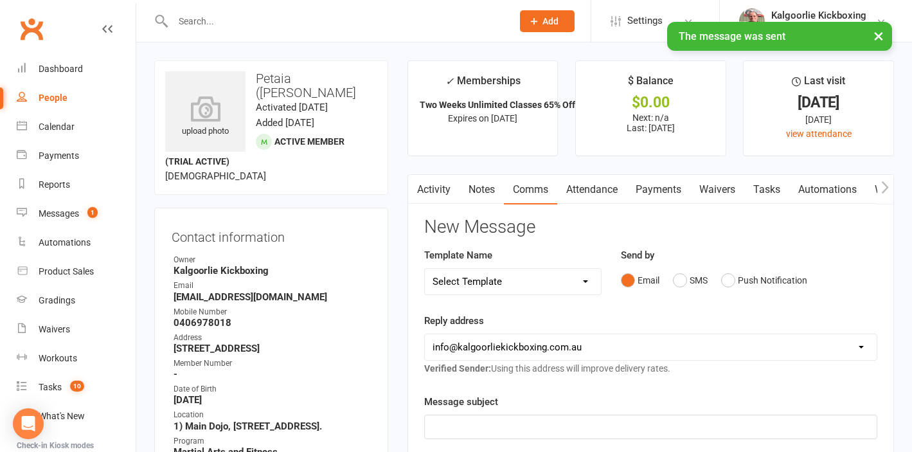
click at [426, 192] on link "Activity" at bounding box center [433, 190] width 51 height 30
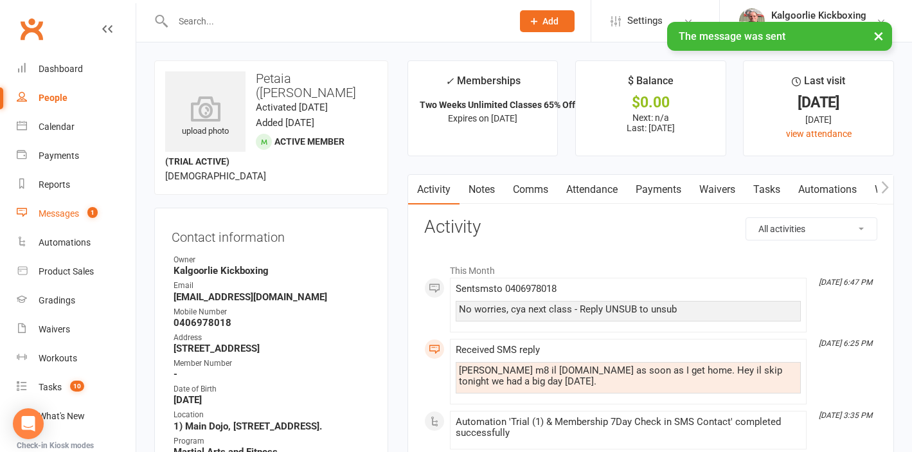
click at [60, 214] on div "Messages" at bounding box center [59, 213] width 40 height 10
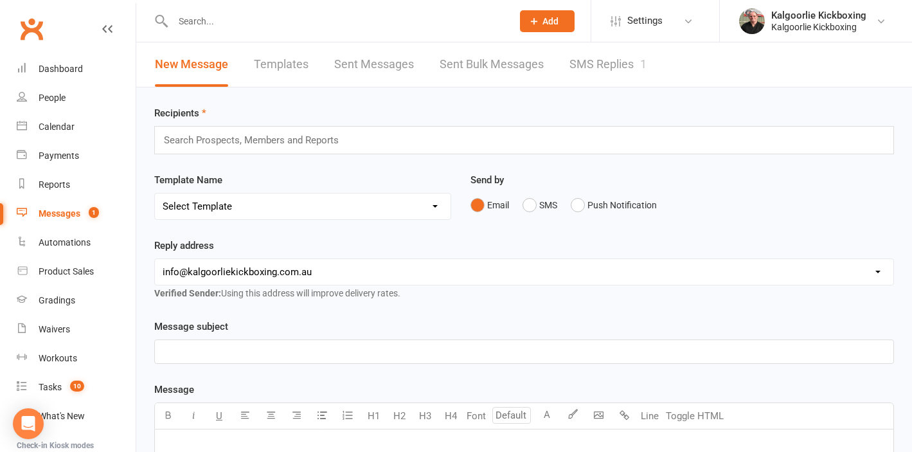
click at [607, 60] on link "SMS Replies 1" at bounding box center [608, 64] width 77 height 44
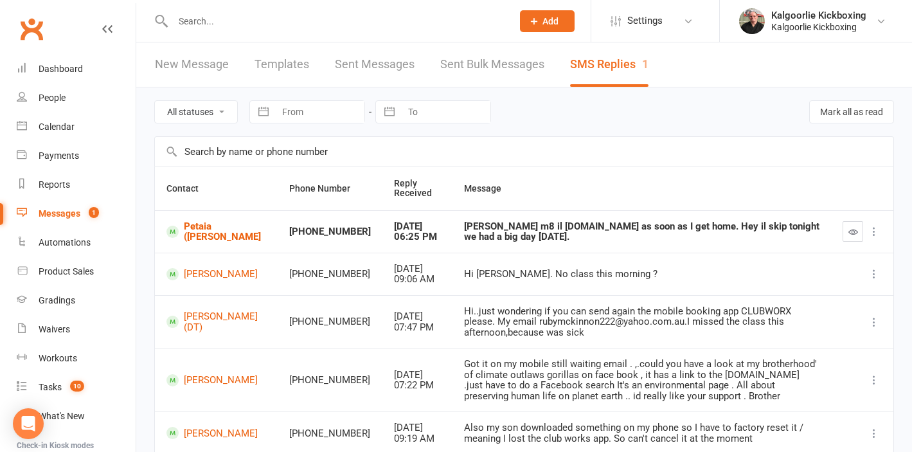
click at [861, 237] on button "button" at bounding box center [853, 231] width 21 height 21
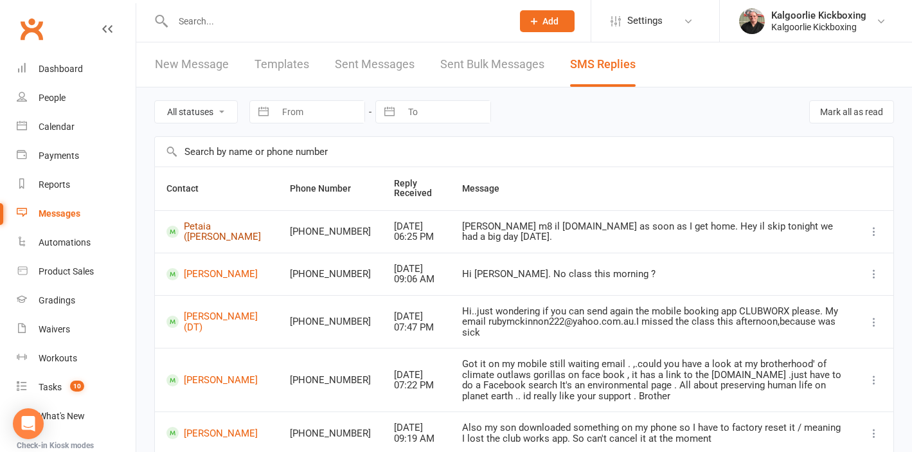
click at [210, 242] on link "Petaia ([PERSON_NAME]" at bounding box center [216, 231] width 100 height 21
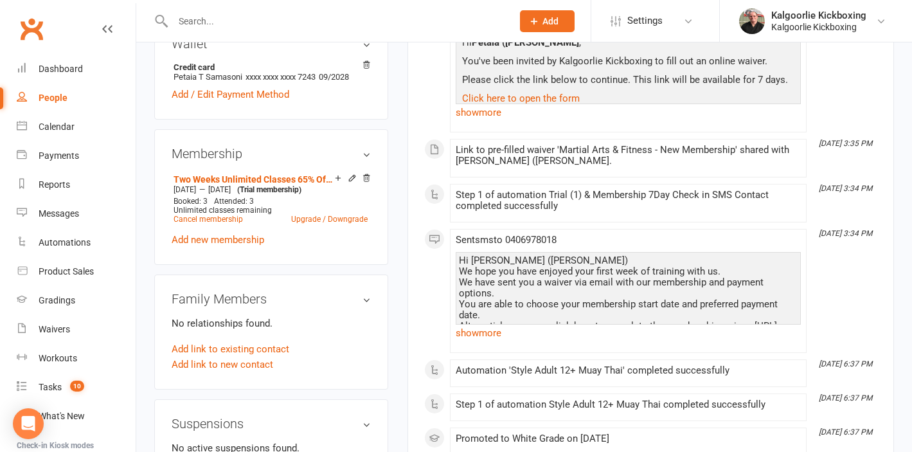
scroll to position [512, 0]
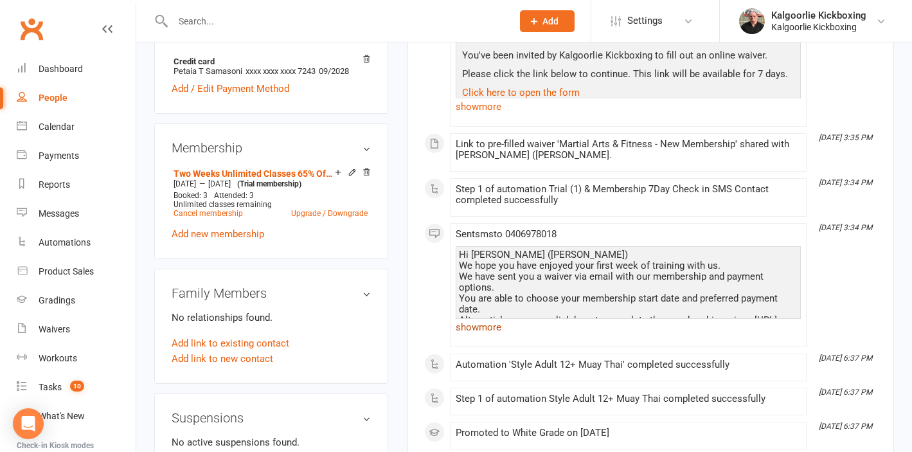
click at [477, 328] on link "show more" at bounding box center [628, 327] width 345 height 18
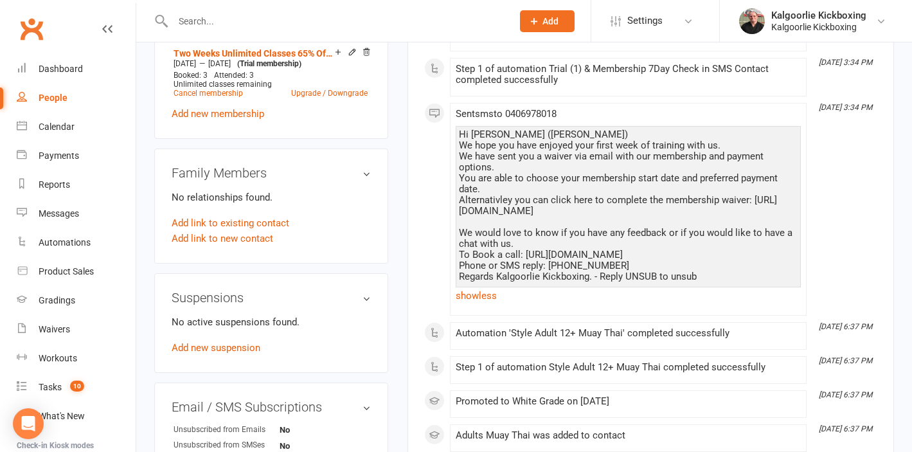
scroll to position [0, 0]
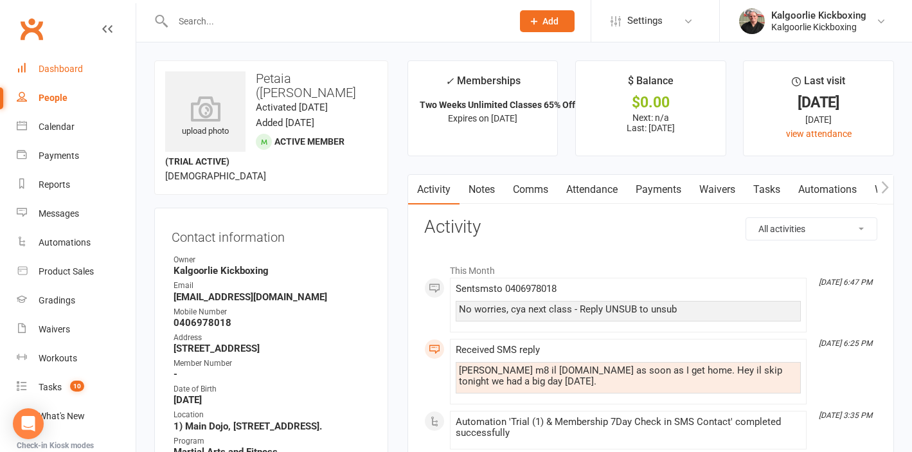
click at [56, 64] on div "Dashboard" at bounding box center [61, 69] width 44 height 10
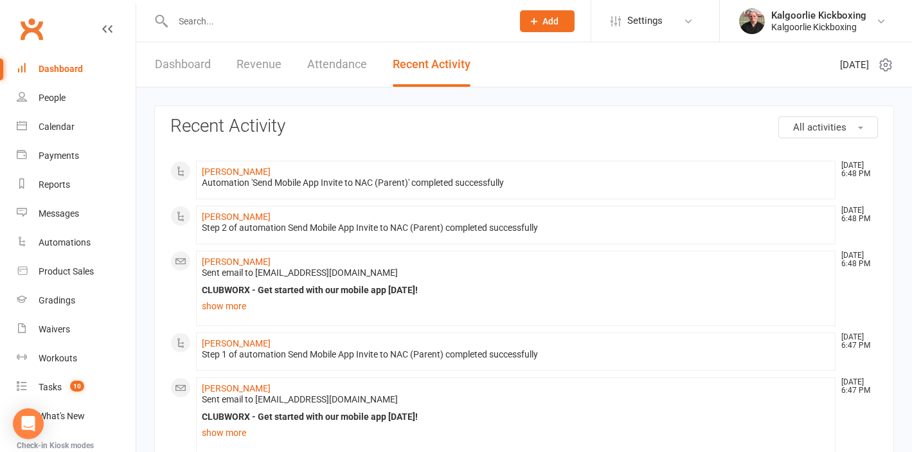
click at [206, 16] on input "text" at bounding box center [336, 21] width 334 height 18
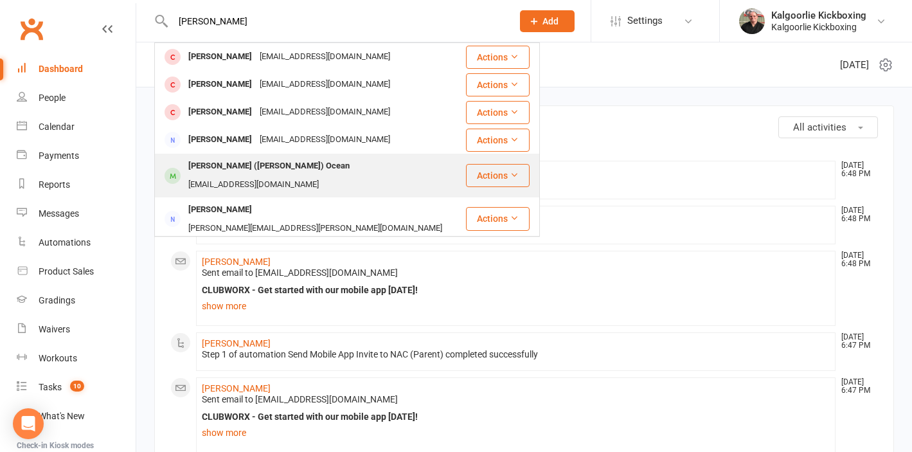
type input "[PERSON_NAME]"
click at [224, 172] on div "[PERSON_NAME] ([PERSON_NAME]) Ocean" at bounding box center [268, 166] width 169 height 19
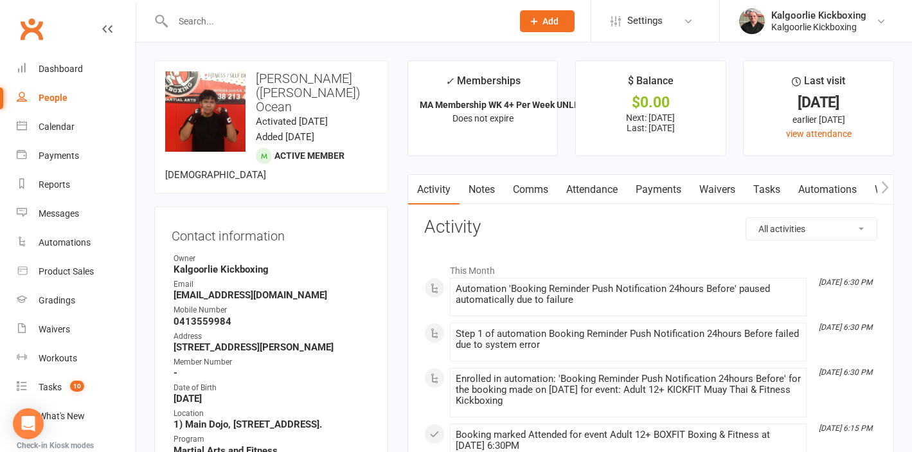
click at [651, 193] on link "Payments" at bounding box center [659, 190] width 64 height 30
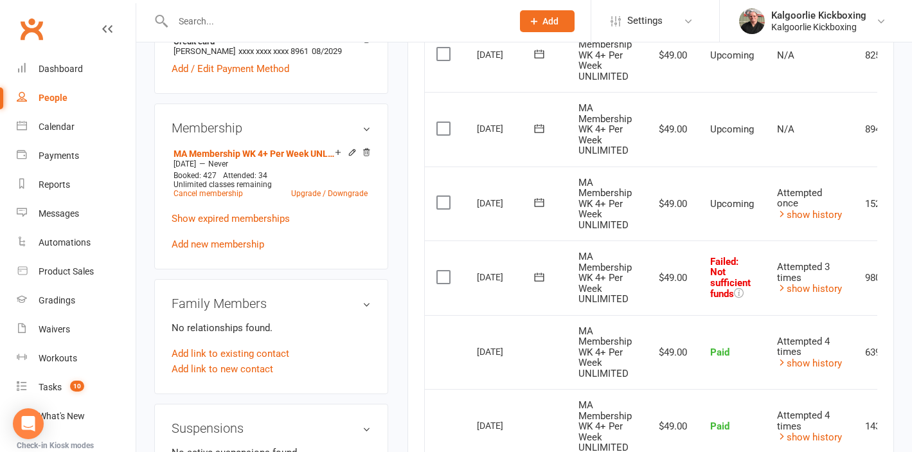
scroll to position [521, 0]
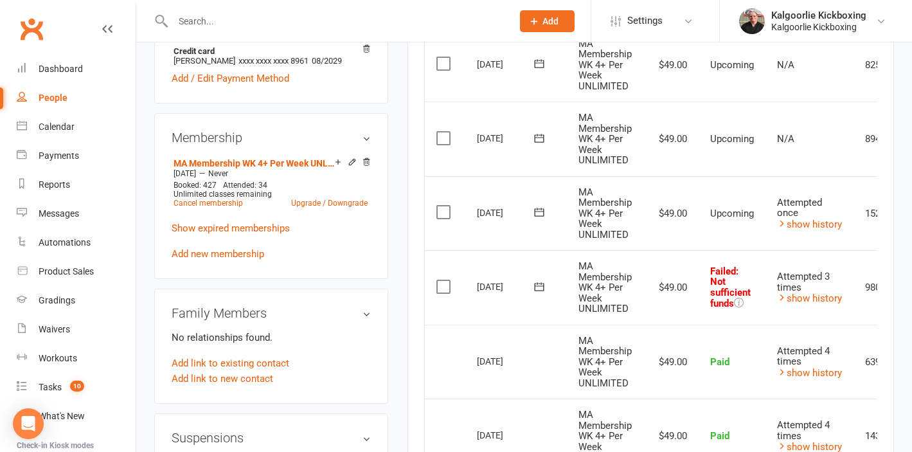
click at [539, 288] on icon at bounding box center [539, 286] width 13 height 13
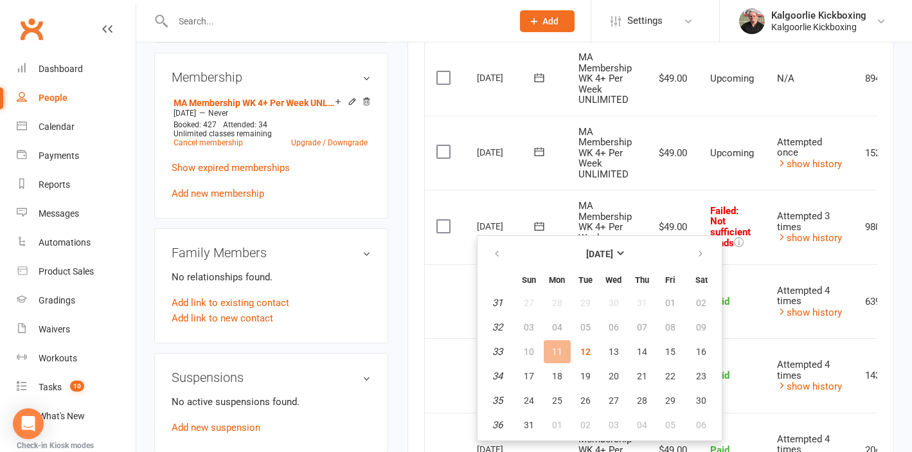
scroll to position [582, 0]
click at [616, 352] on span "13" at bounding box center [614, 351] width 10 height 10
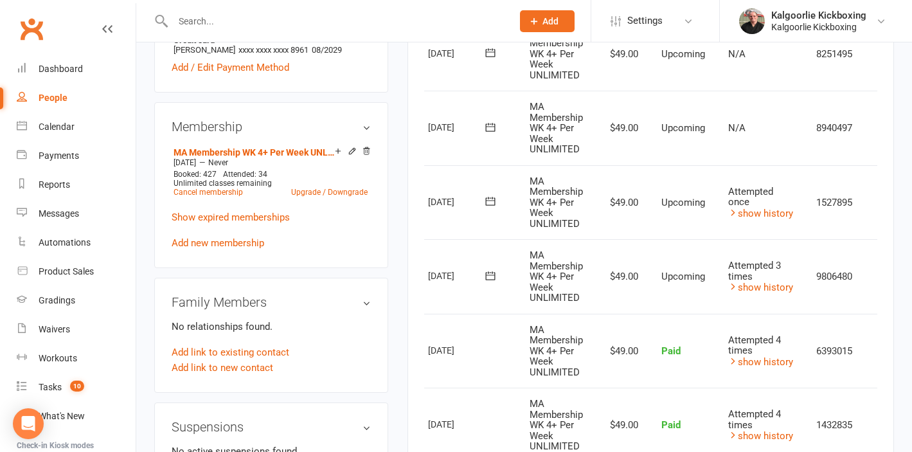
scroll to position [0, 78]
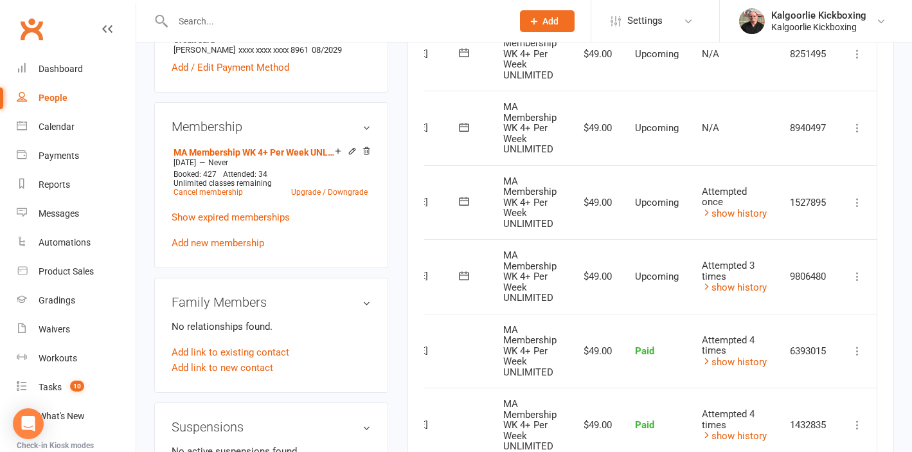
click at [856, 277] on icon at bounding box center [857, 276] width 13 height 13
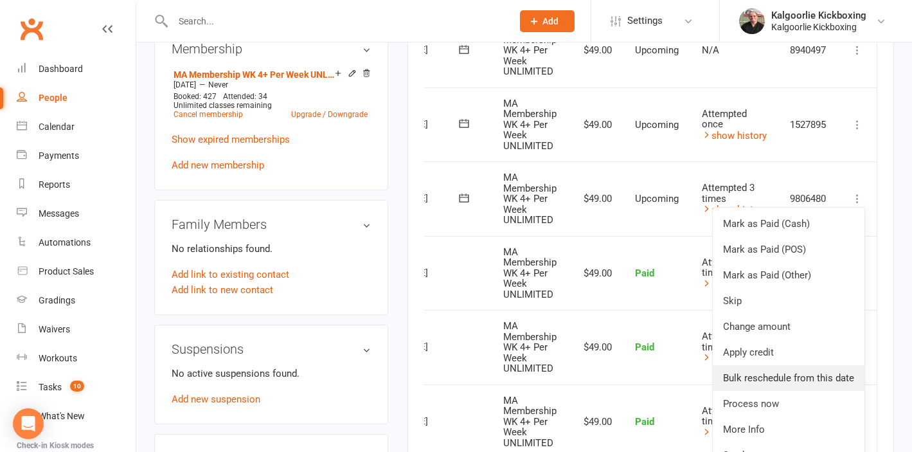
scroll to position [612, 0]
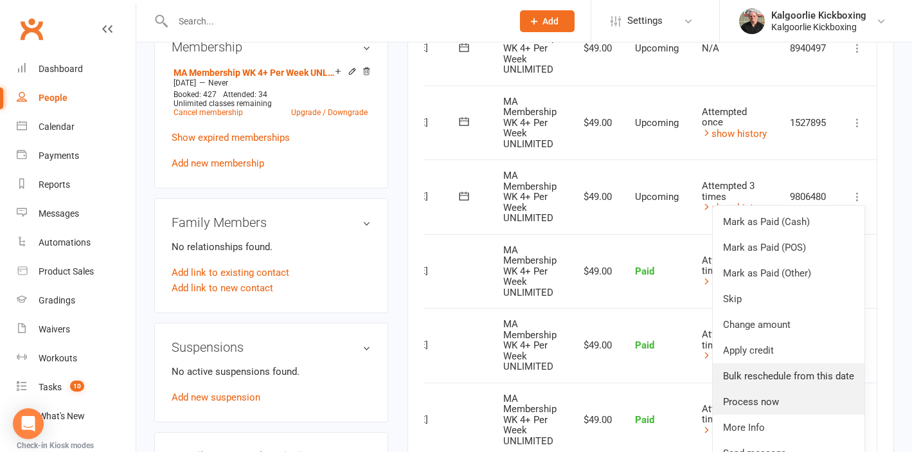
click at [755, 399] on link "Process now" at bounding box center [789, 402] width 152 height 26
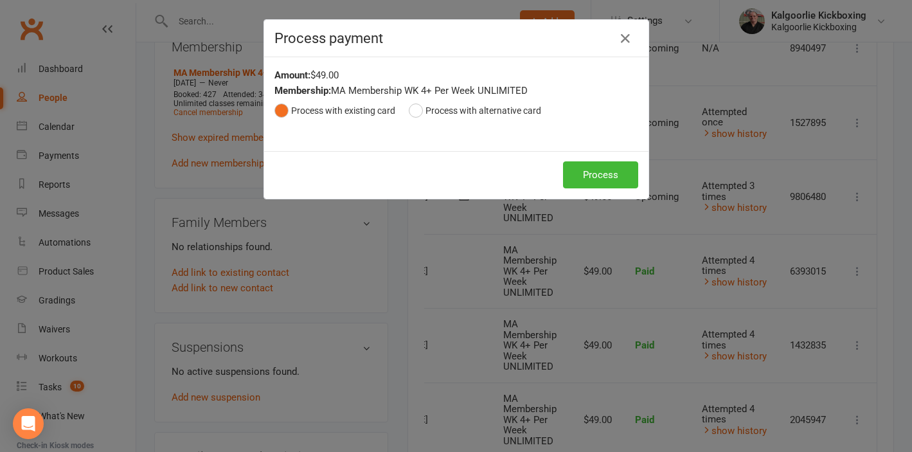
click at [595, 189] on div "Process Process" at bounding box center [456, 175] width 384 height 48
click at [600, 175] on button "Process" at bounding box center [600, 174] width 75 height 27
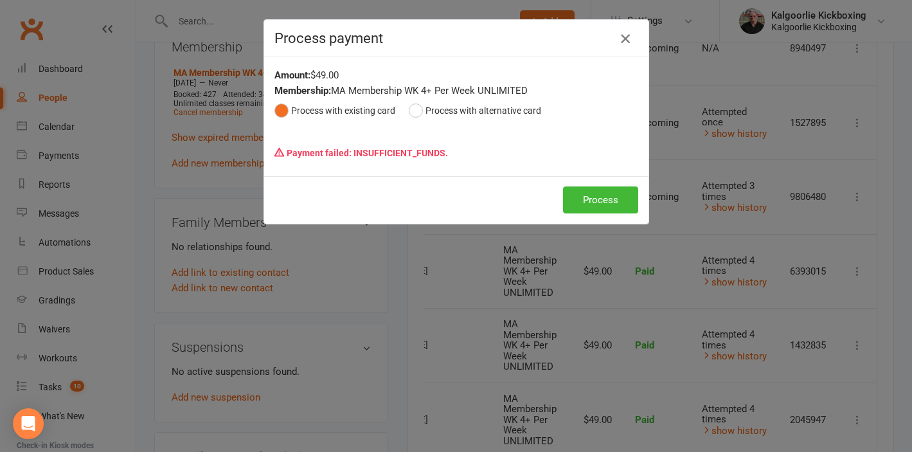
click at [627, 37] on icon "button" at bounding box center [625, 38] width 15 height 15
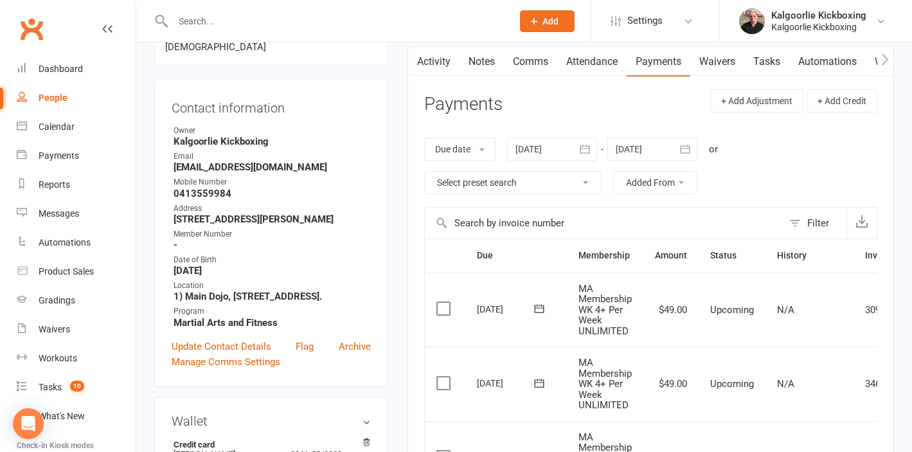
scroll to position [0, 0]
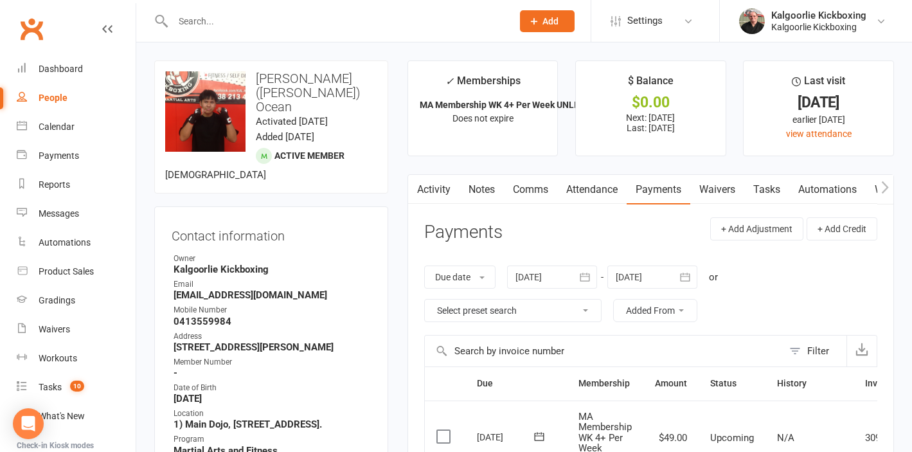
click at [425, 190] on link "Activity" at bounding box center [433, 190] width 51 height 30
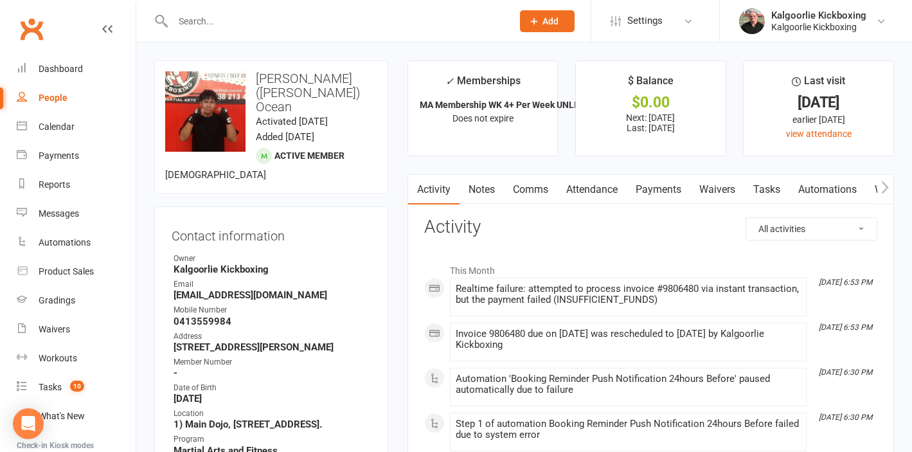
click at [201, 14] on input "text" at bounding box center [336, 21] width 334 height 18
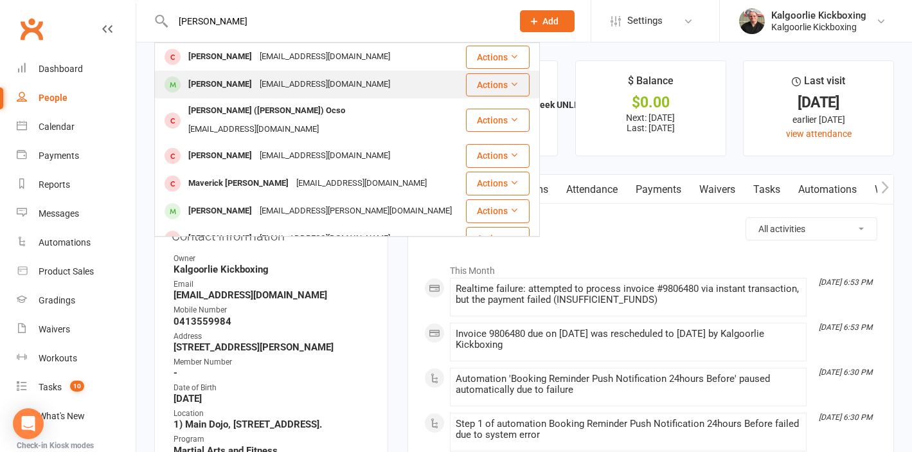
type input "[PERSON_NAME]"
click at [229, 84] on div "[PERSON_NAME]" at bounding box center [219, 84] width 71 height 19
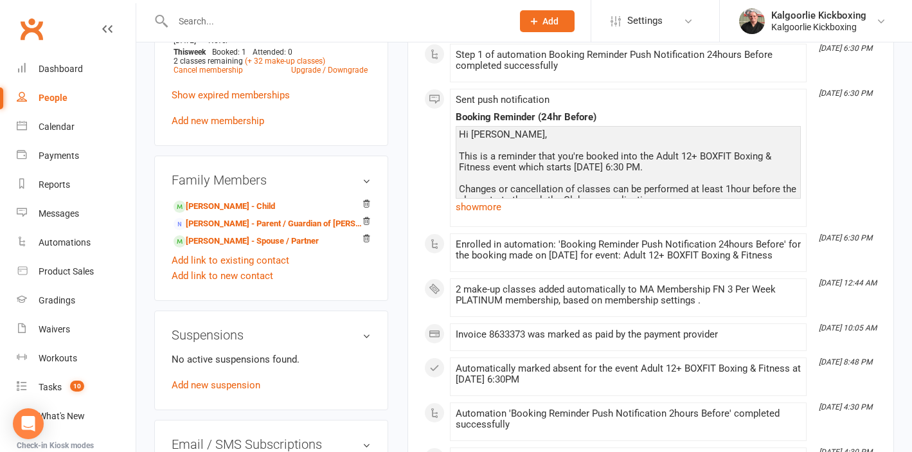
scroll to position [667, 0]
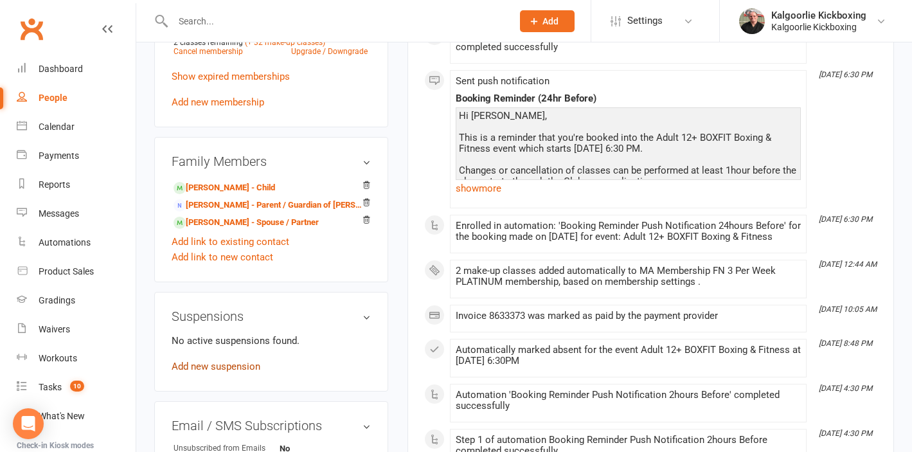
click at [223, 368] on link "Add new suspension" at bounding box center [216, 367] width 89 height 12
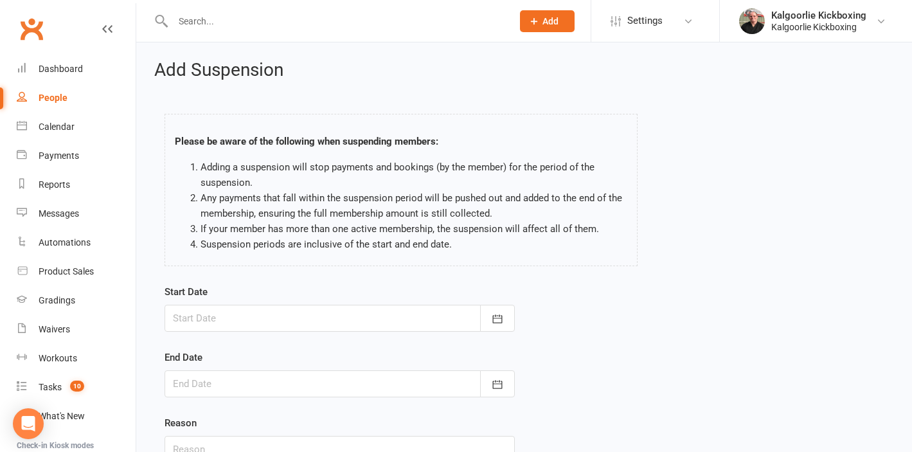
click at [235, 316] on div at bounding box center [340, 318] width 350 height 27
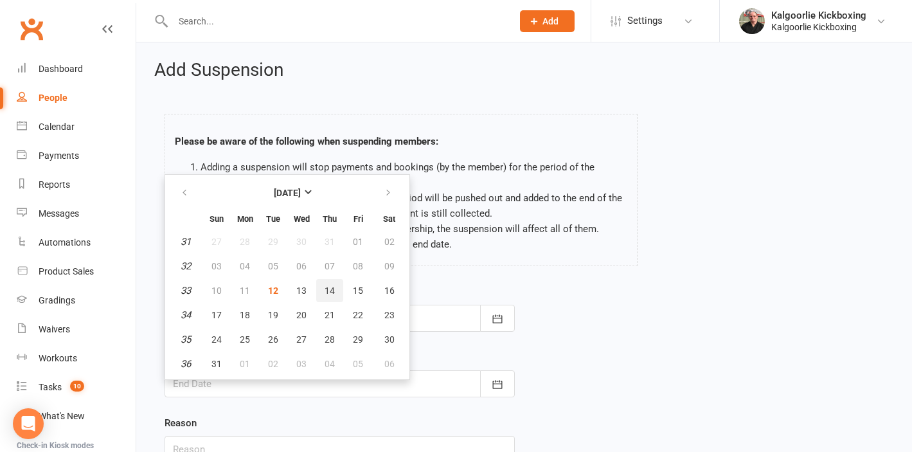
click at [332, 289] on span "14" at bounding box center [330, 290] width 10 height 10
type input "[DATE]"
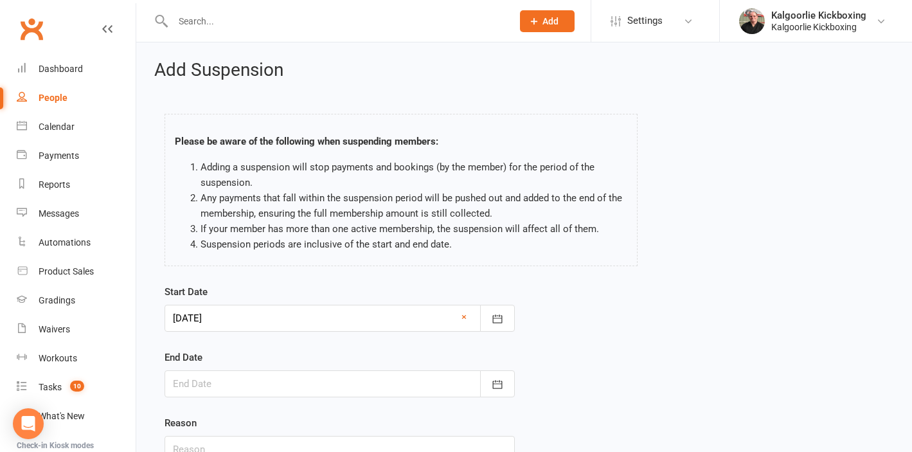
click at [196, 381] on div at bounding box center [340, 383] width 350 height 27
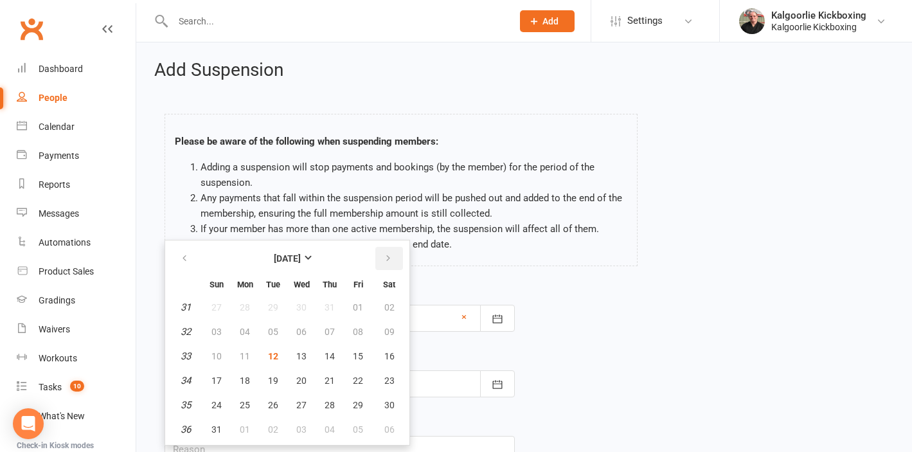
click at [386, 256] on icon "button" at bounding box center [388, 258] width 9 height 10
click at [272, 408] on span "30" at bounding box center [273, 405] width 10 height 10
type input "[DATE]"
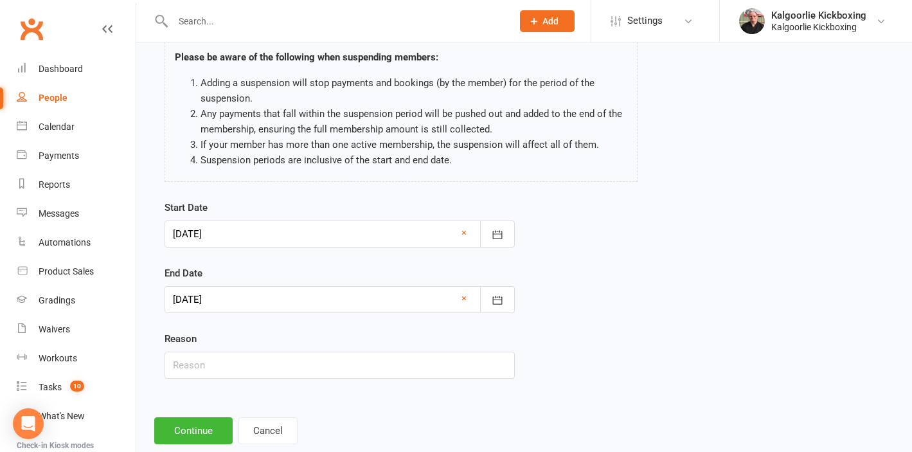
scroll to position [87, 0]
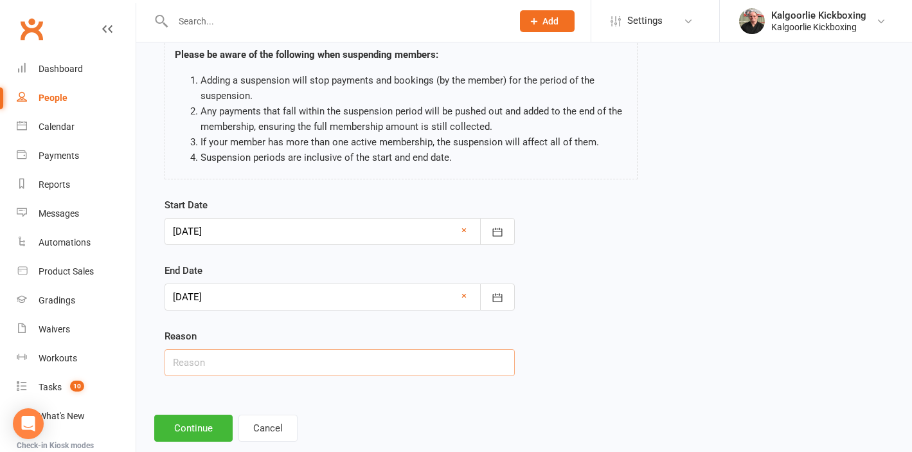
click at [205, 370] on input "text" at bounding box center [340, 362] width 350 height 27
type input "Injured"
click at [195, 426] on button "Continue" at bounding box center [193, 428] width 78 height 27
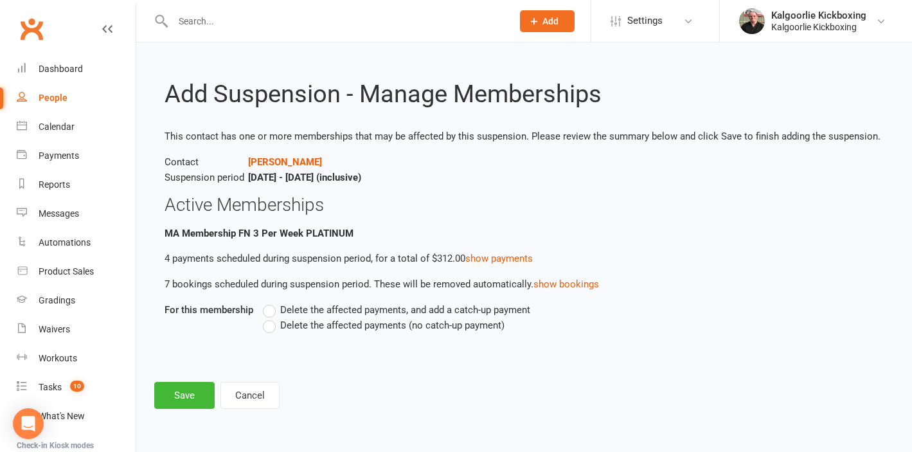
click at [269, 328] on label "Delete the affected payments (no catch-up payment)" at bounding box center [384, 325] width 242 height 15
click at [269, 318] on input "Delete the affected payments (no catch-up payment)" at bounding box center [267, 318] width 8 height 0
click at [195, 397] on button "Save" at bounding box center [184, 395] width 60 height 27
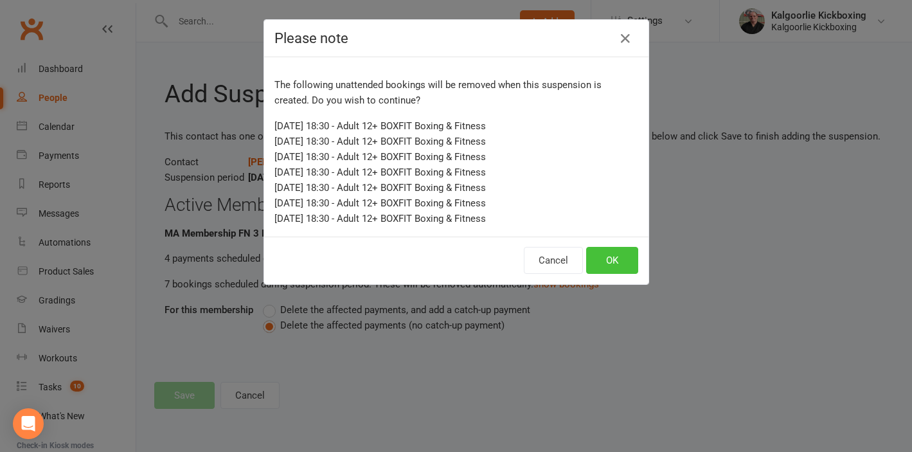
click at [621, 261] on button "OK" at bounding box center [612, 260] width 52 height 27
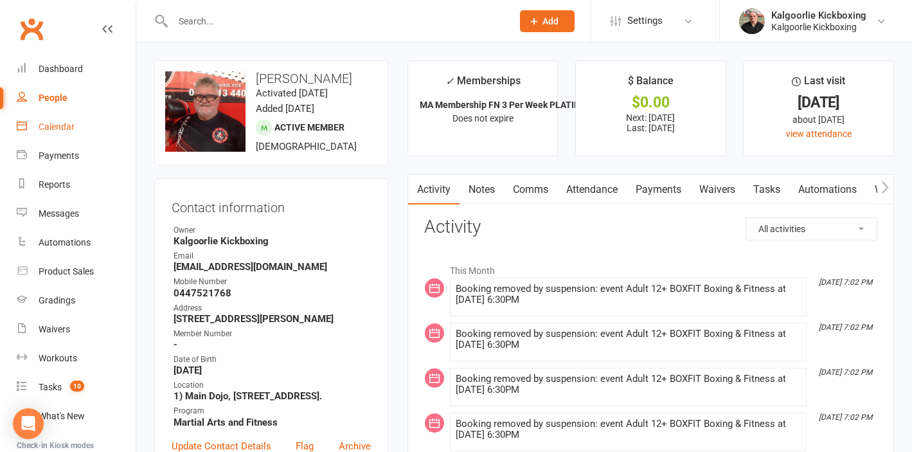
click at [71, 126] on div "Calendar" at bounding box center [57, 126] width 36 height 10
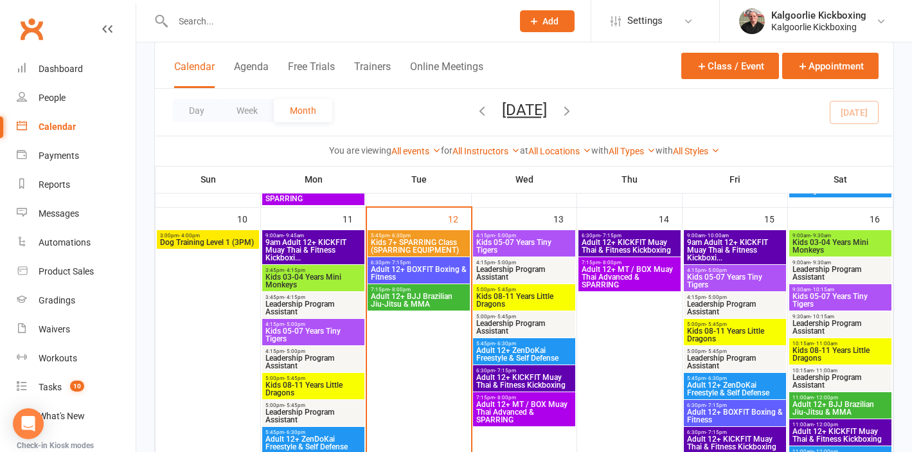
scroll to position [631, 0]
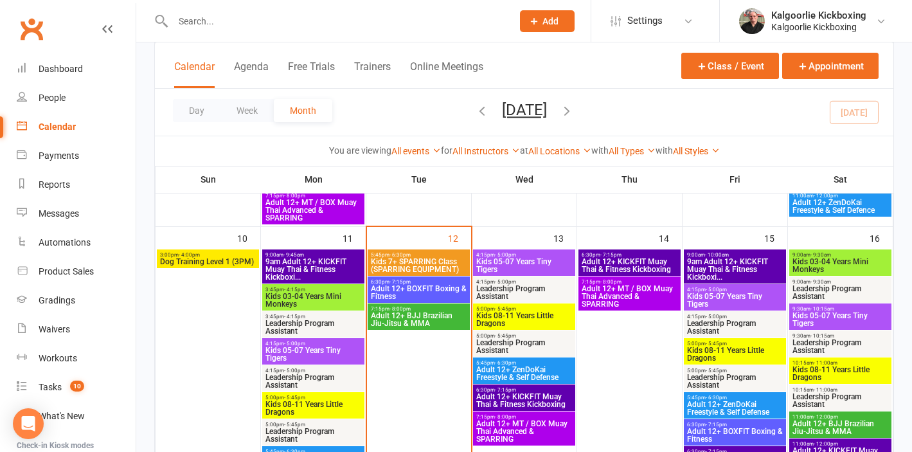
click at [410, 260] on span "Kids 7+ SPARRING Class (SPARRING EQUIPMENT)" at bounding box center [418, 265] width 97 height 15
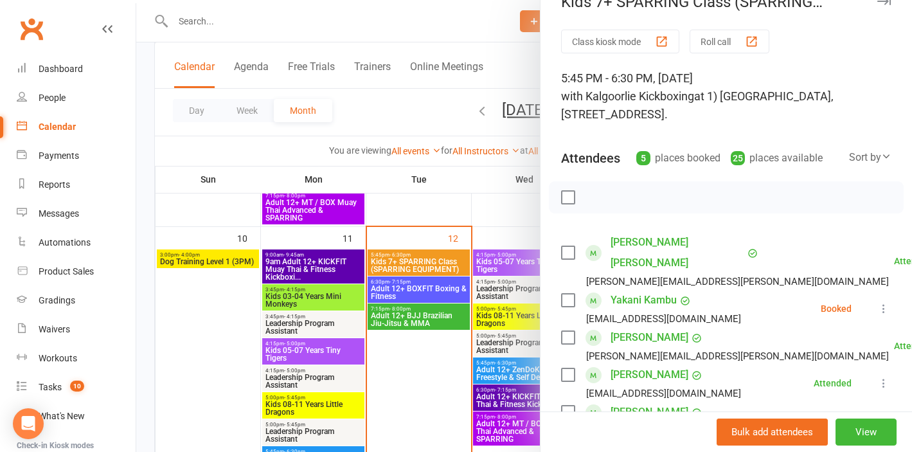
scroll to position [33, 0]
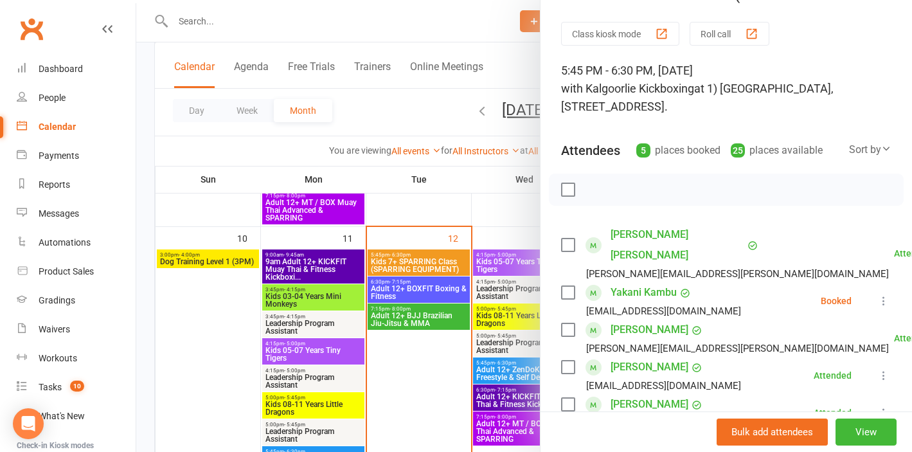
click at [884, 294] on icon at bounding box center [883, 300] width 13 height 13
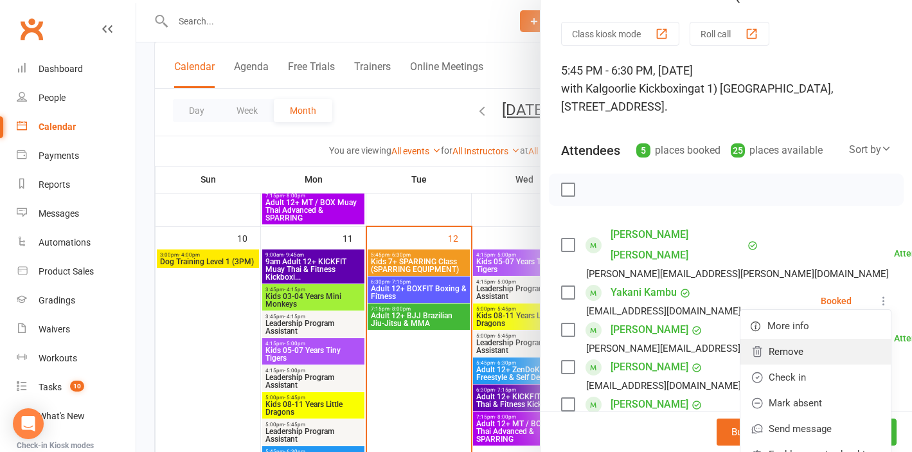
click at [798, 339] on link "Remove" at bounding box center [816, 352] width 150 height 26
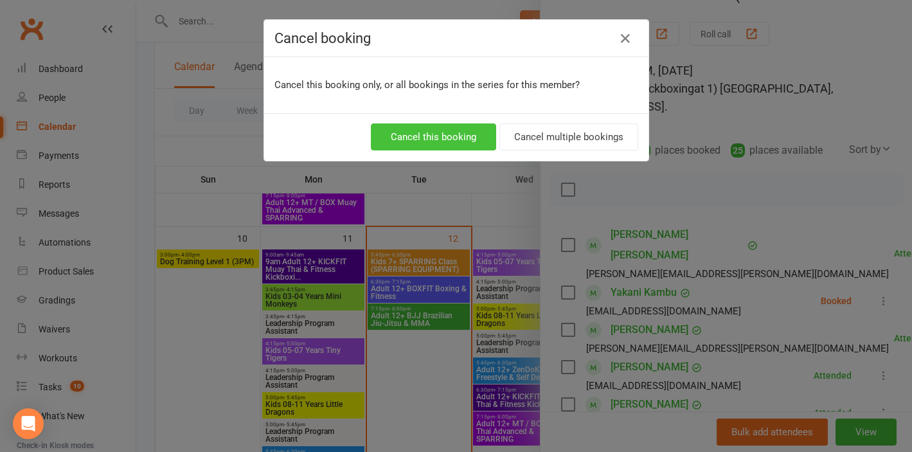
click at [457, 138] on button "Cancel this booking" at bounding box center [433, 136] width 125 height 27
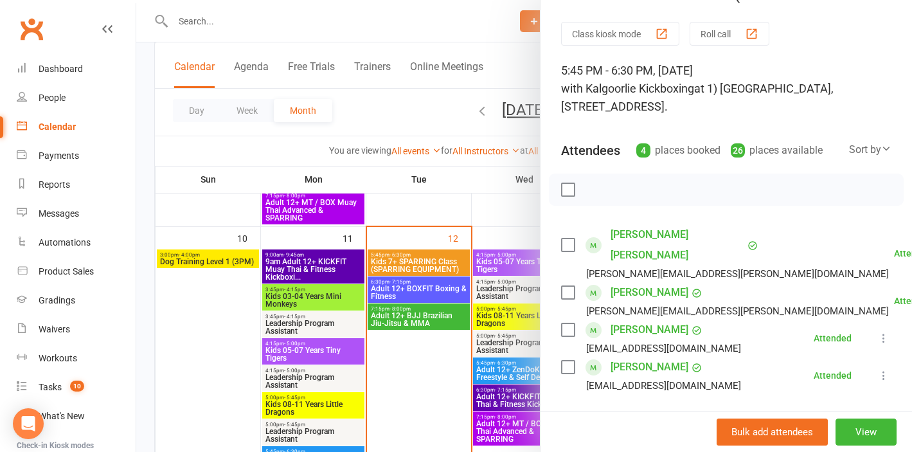
click at [489, 215] on div at bounding box center [524, 226] width 776 height 452
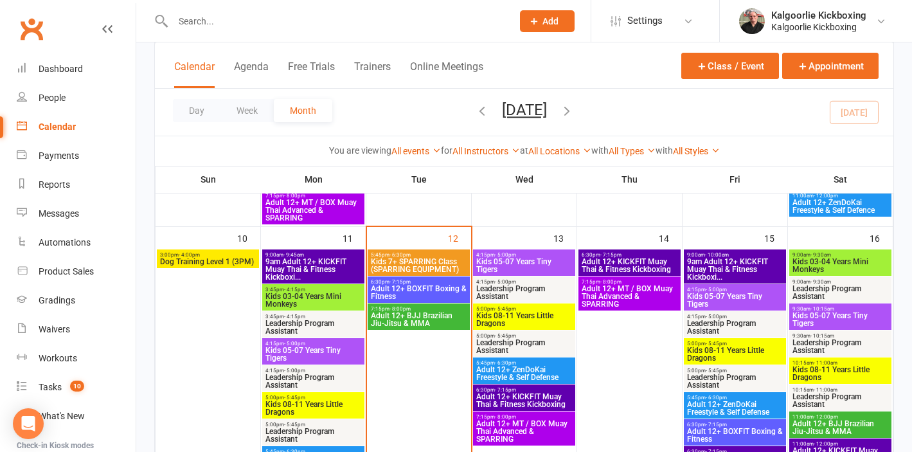
click at [414, 314] on span "Adult 12+ BJJ Brazilian Jiu-Jitsu & MMA" at bounding box center [418, 319] width 97 height 15
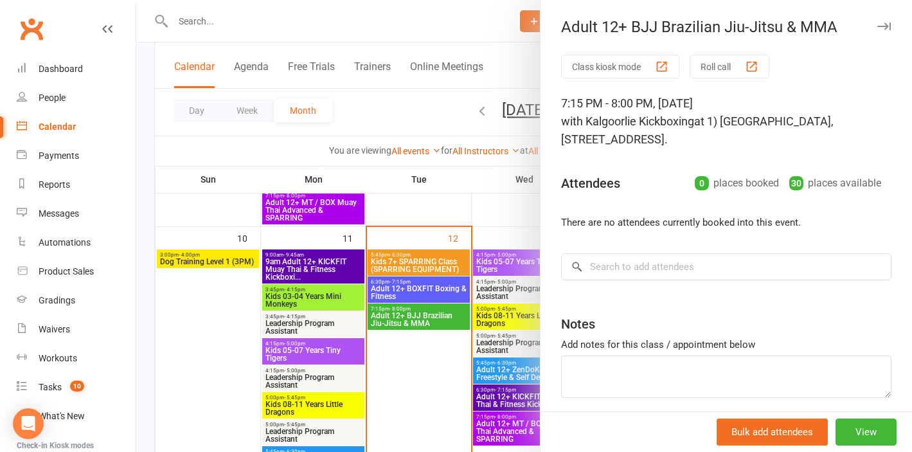
click at [485, 186] on div at bounding box center [524, 226] width 776 height 452
